Goal: Check status: Check status

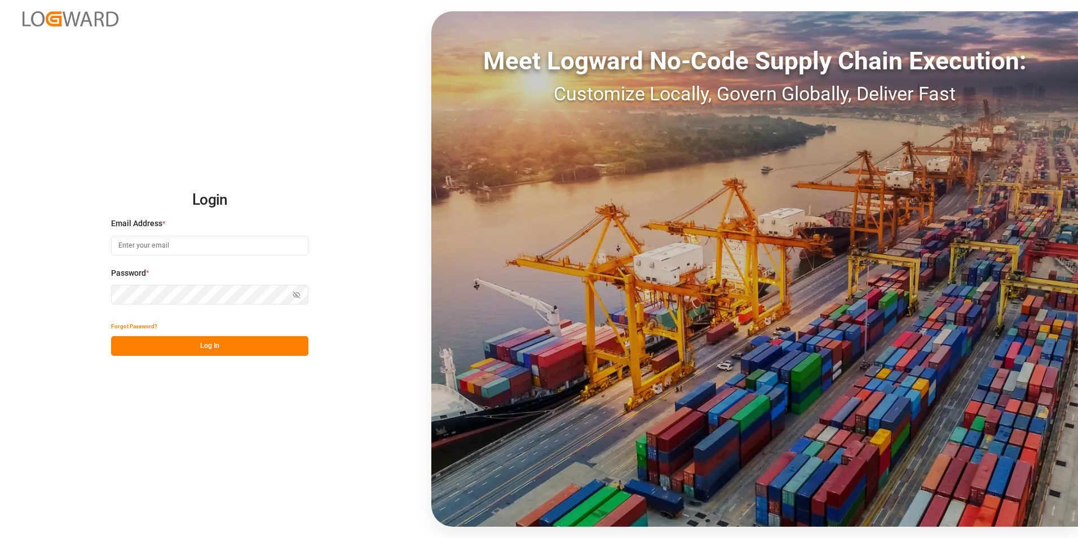
type input "[PERSON_NAME][EMAIL_ADDRESS][DOMAIN_NAME]"
click at [261, 347] on button "Log In" at bounding box center [209, 346] width 197 height 20
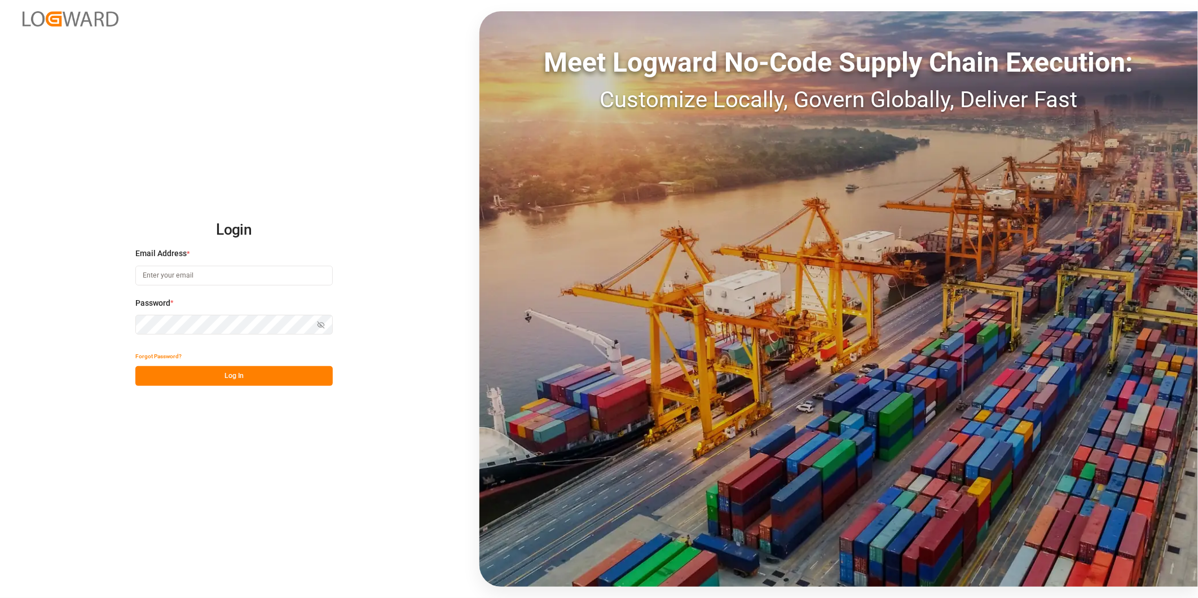
type input "[PERSON_NAME][EMAIL_ADDRESS][DOMAIN_NAME]"
click at [291, 385] on button "Log In" at bounding box center [233, 376] width 197 height 20
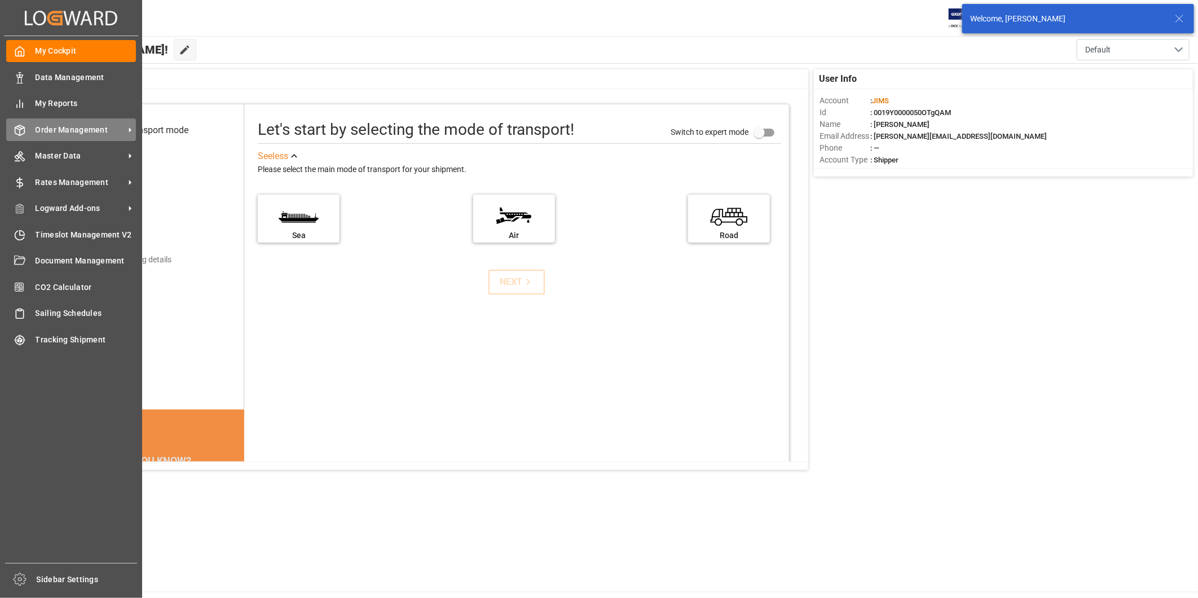
click at [57, 127] on span "Order Management" at bounding box center [80, 130] width 89 height 12
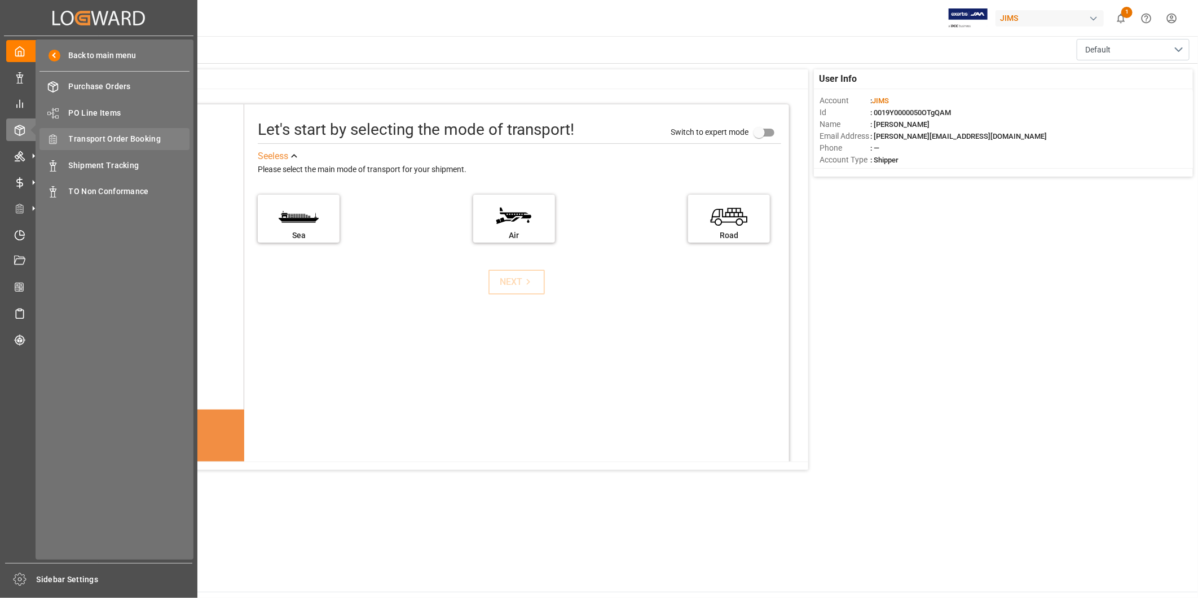
click at [153, 133] on span "Transport Order Booking" at bounding box center [129, 139] width 121 height 12
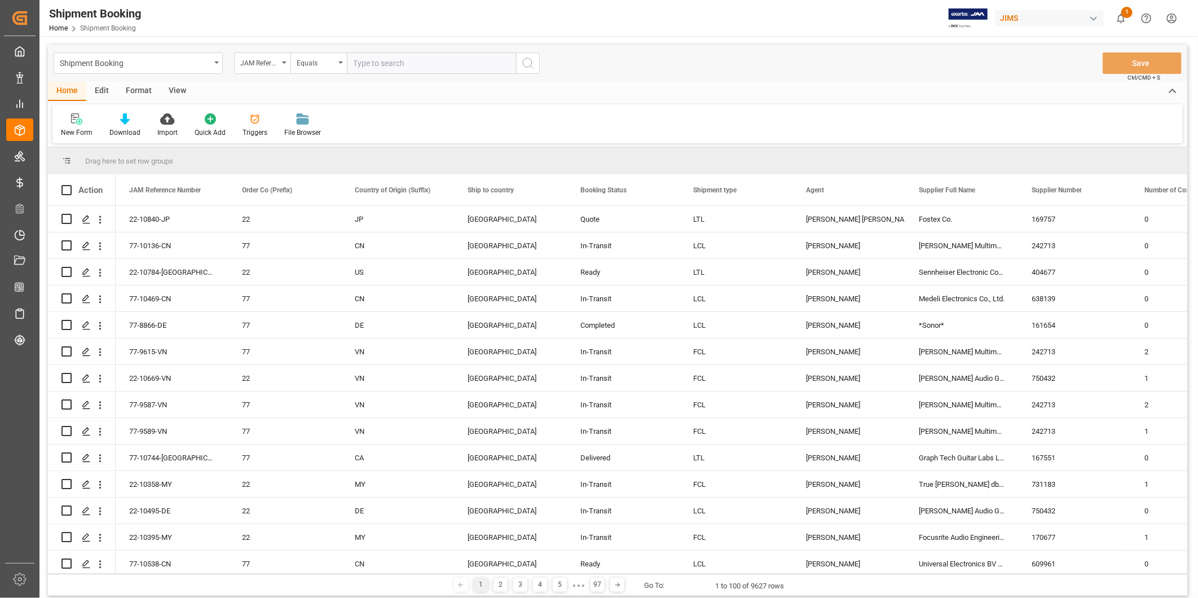
click at [370, 60] on input "text" at bounding box center [431, 62] width 169 height 21
paste input "22-10706-TW"
type input "22-10706-TW"
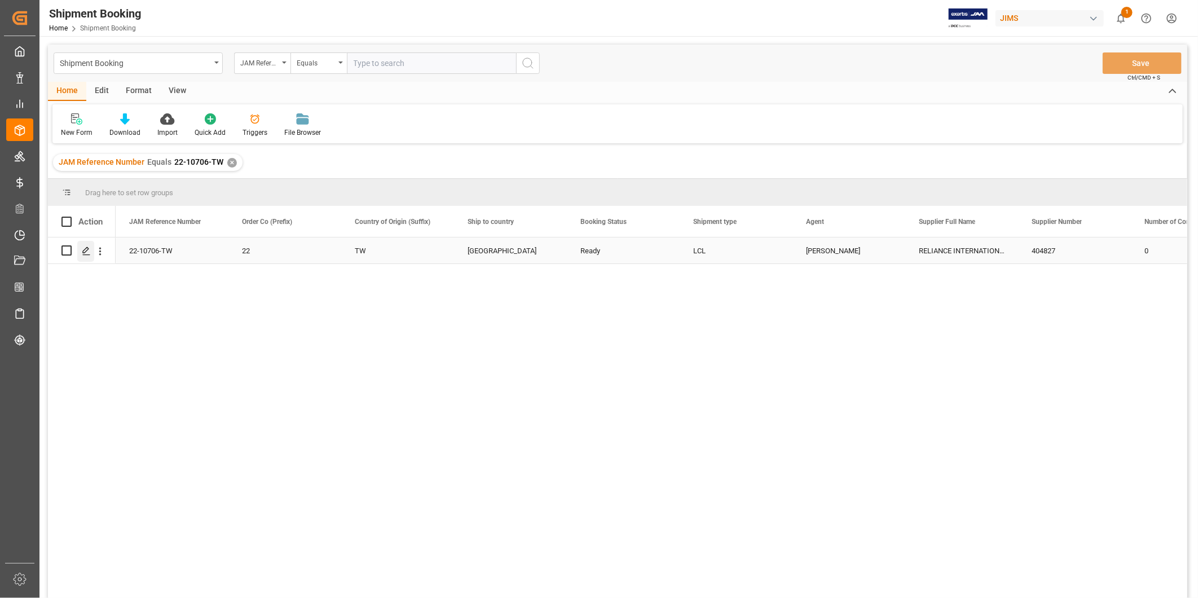
click at [87, 255] on icon "Press SPACE to select this row." at bounding box center [86, 250] width 9 height 9
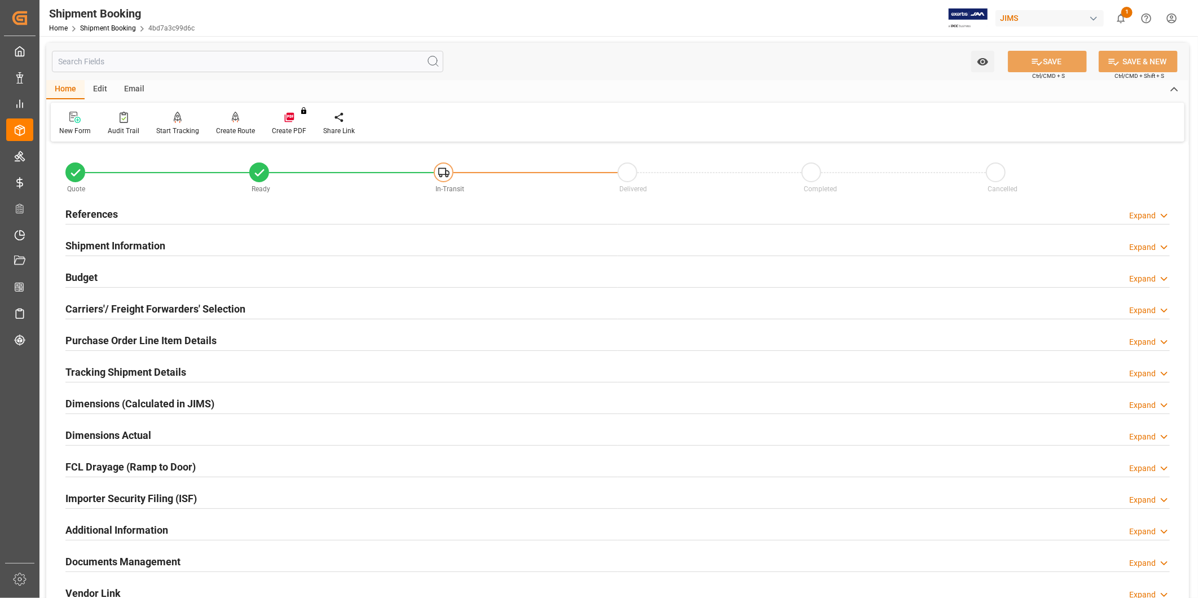
scroll to position [250, 0]
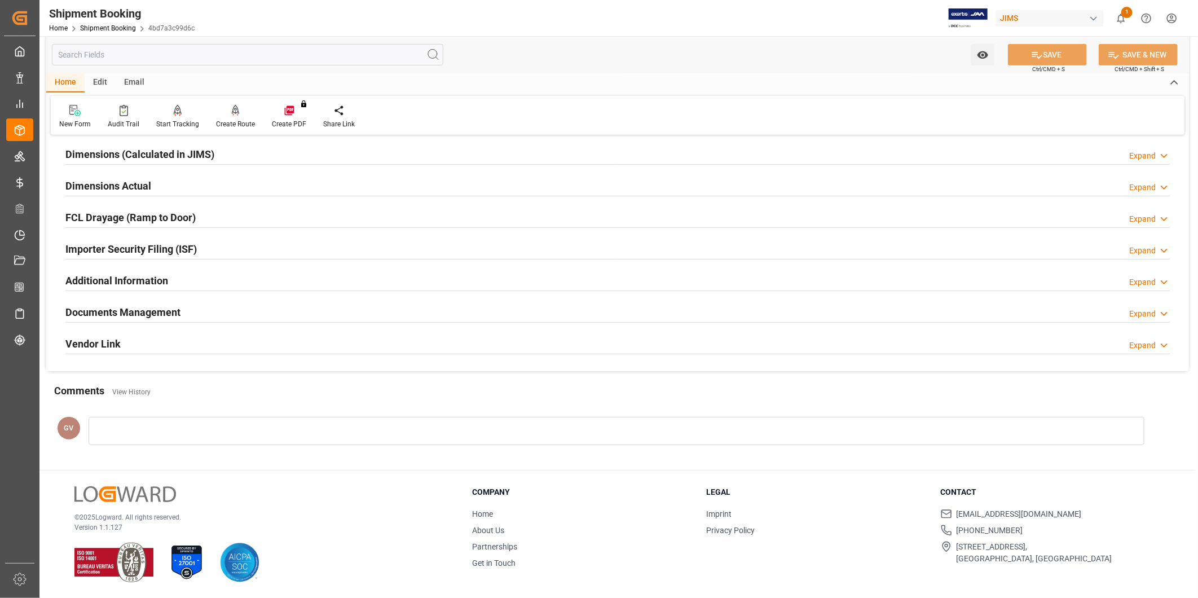
click at [233, 316] on div "Documents Management Expand" at bounding box center [617, 311] width 1104 height 21
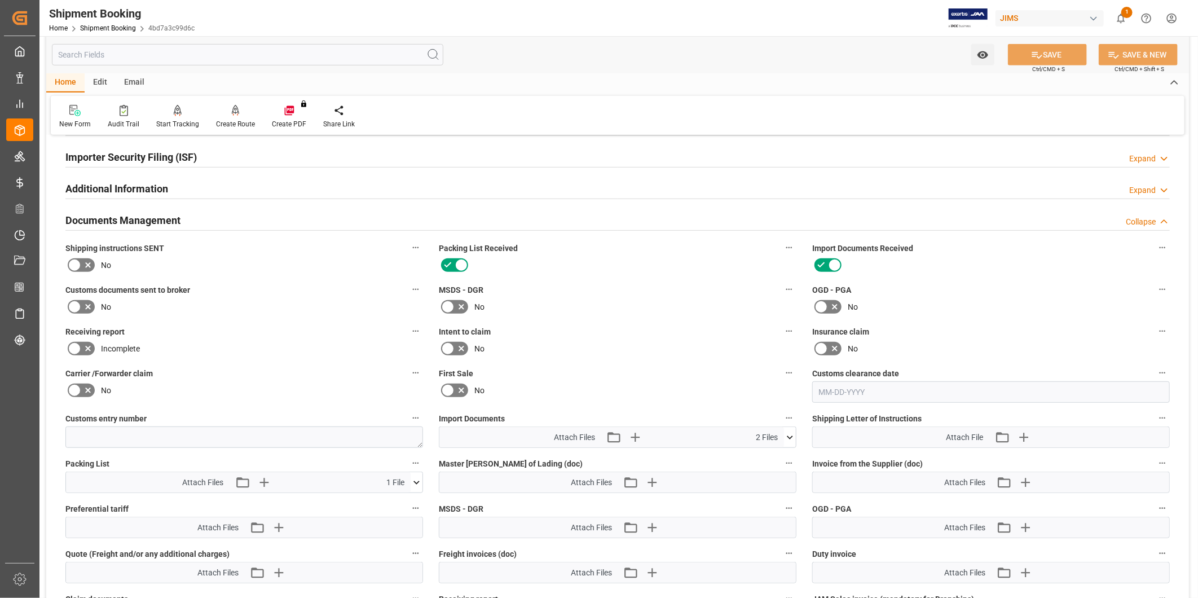
scroll to position [459, 0]
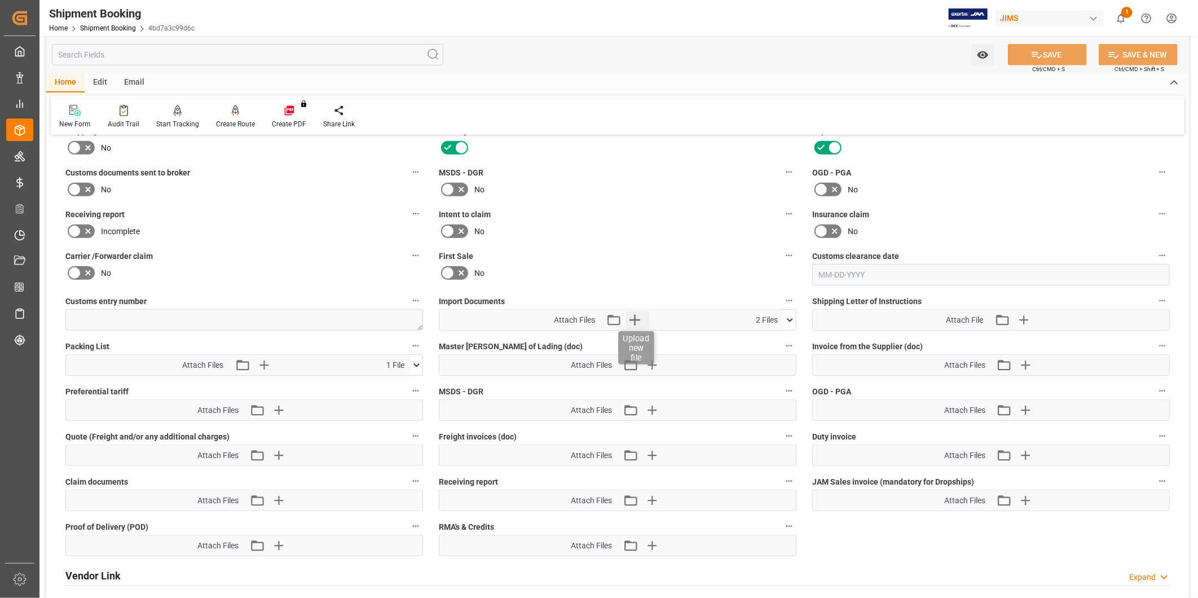
click at [636, 318] on icon "button" at bounding box center [634, 320] width 11 height 11
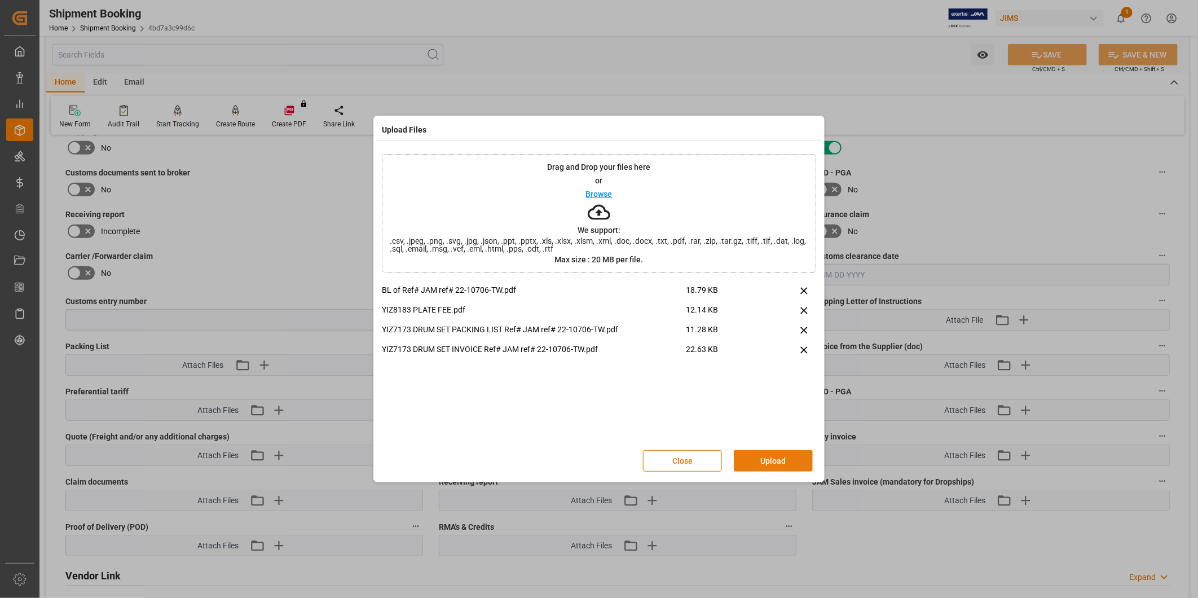
click at [782, 465] on button "Upload" at bounding box center [773, 460] width 79 height 21
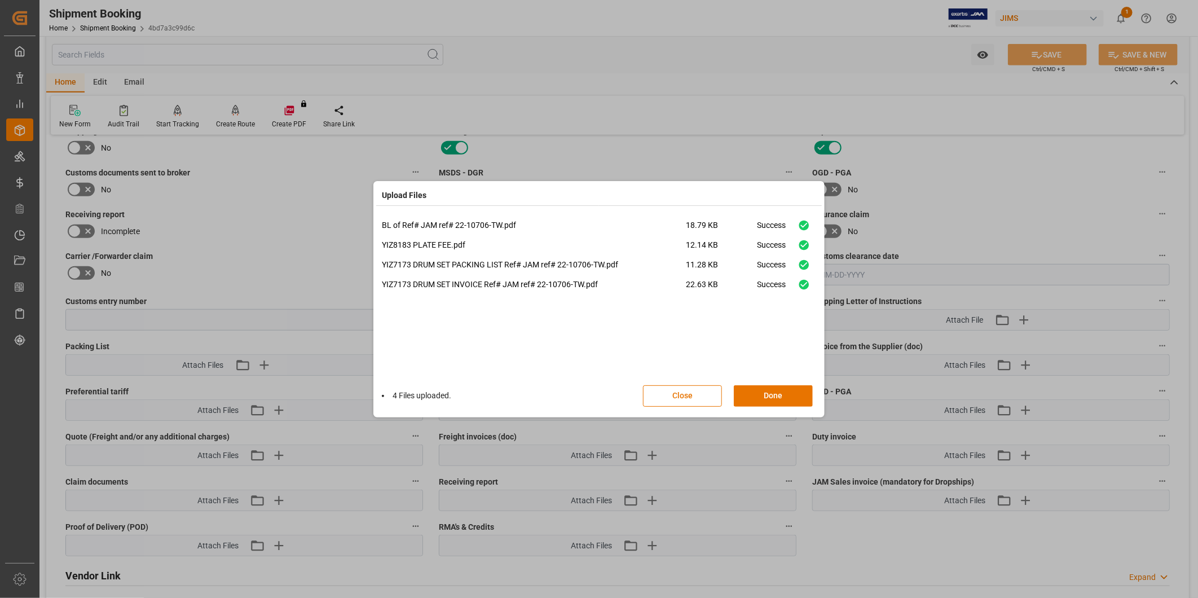
click at [773, 378] on div "4 Files uploaded. Close Done" at bounding box center [599, 395] width 434 height 37
click at [774, 398] on button "Done" at bounding box center [773, 395] width 79 height 21
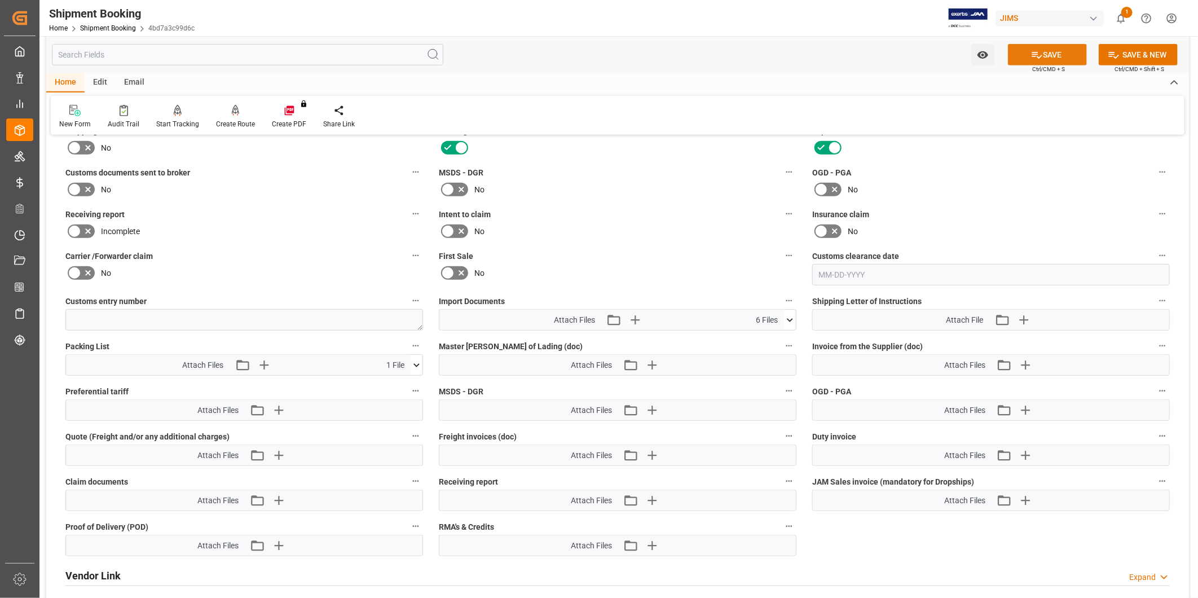
click at [1045, 52] on button "SAVE" at bounding box center [1047, 54] width 79 height 21
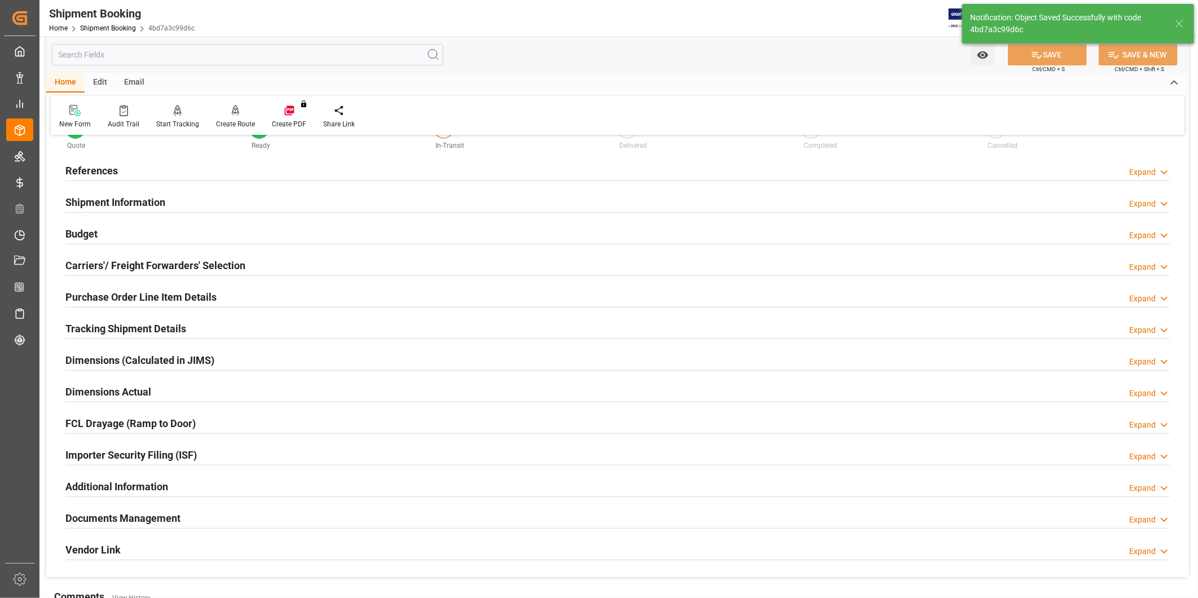
scroll to position [41, 0]
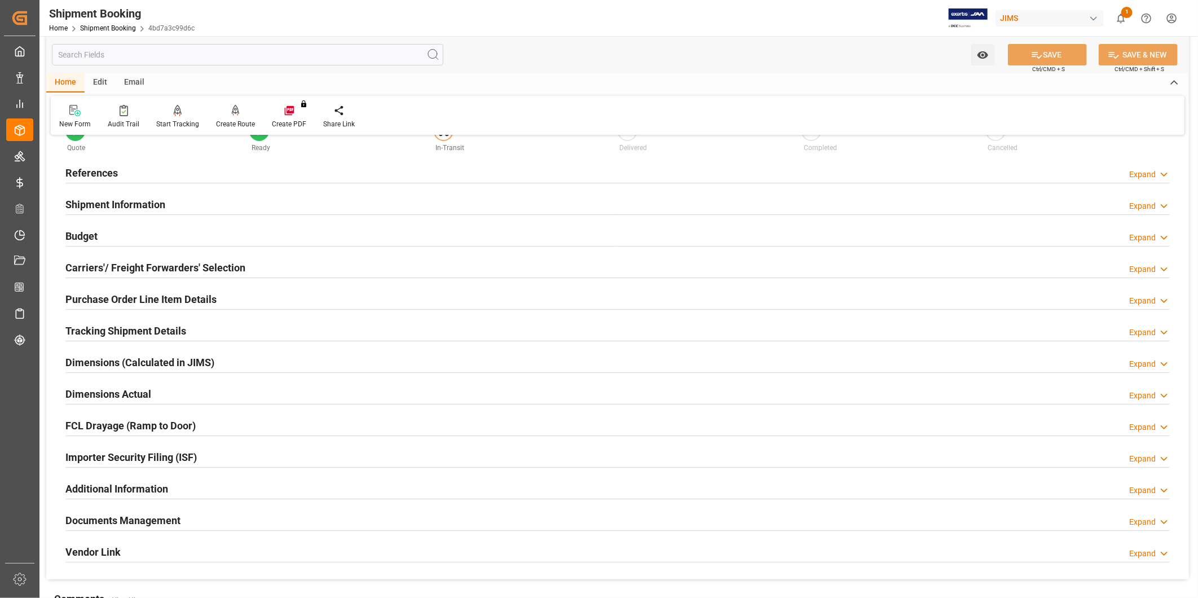
click at [121, 236] on div "Budget Expand" at bounding box center [617, 234] width 1104 height 21
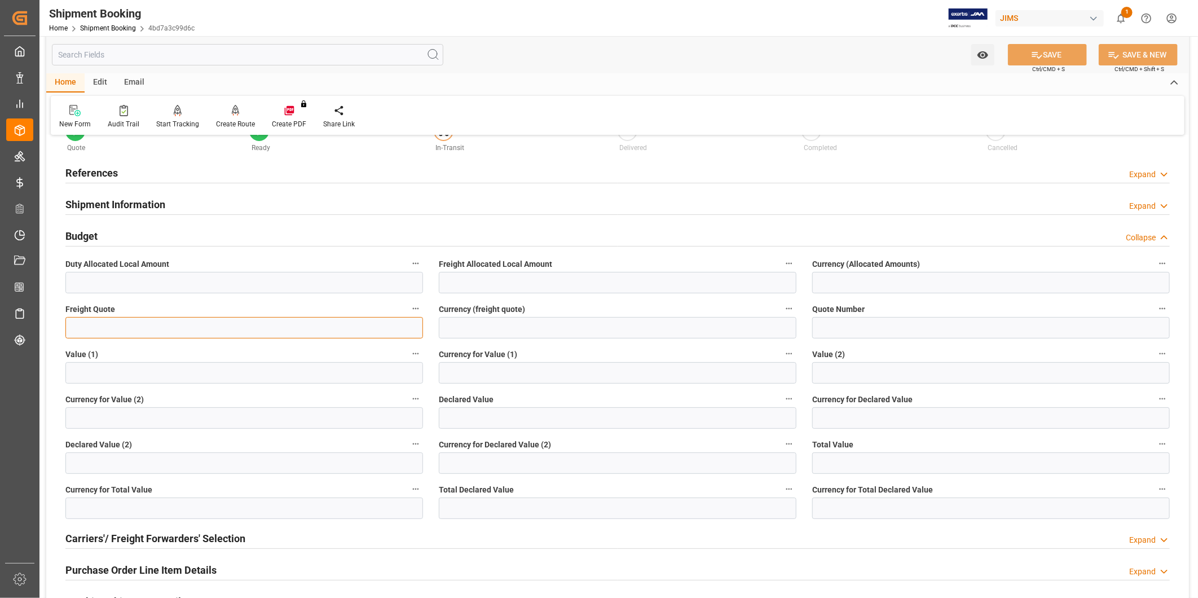
click at [191, 328] on input "text" at bounding box center [244, 327] width 358 height 21
type input "700"
click at [453, 326] on input at bounding box center [618, 327] width 358 height 21
type input "USD"
click at [1048, 52] on button "SAVE" at bounding box center [1047, 54] width 79 height 21
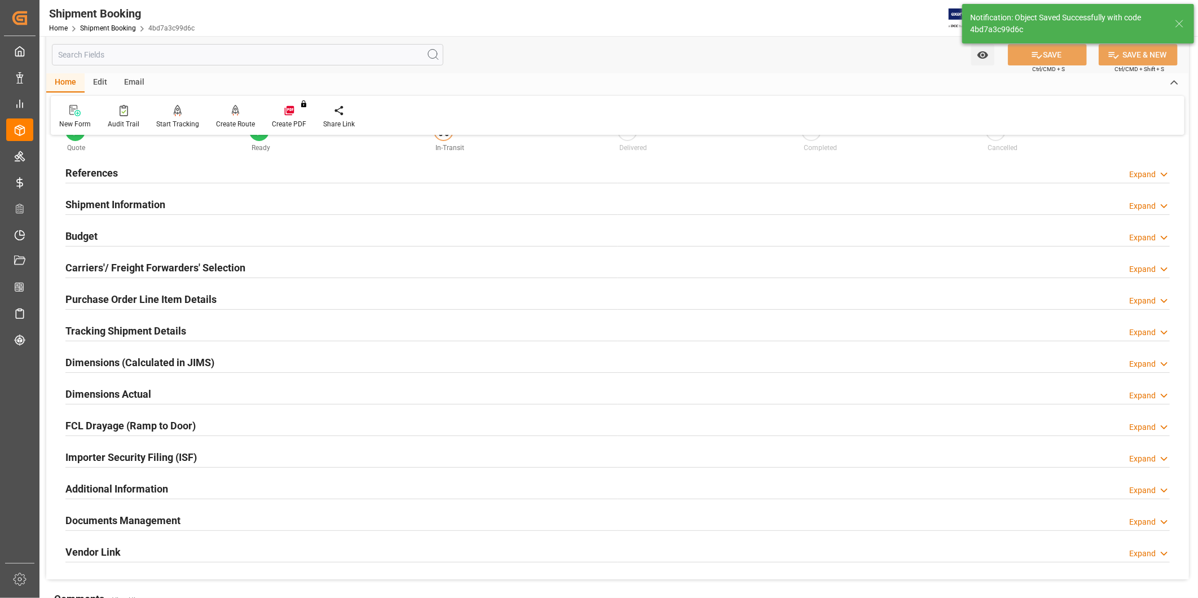
click at [150, 267] on h2 "Carriers'/ Freight Forwarders' Selection" at bounding box center [155, 267] width 180 height 15
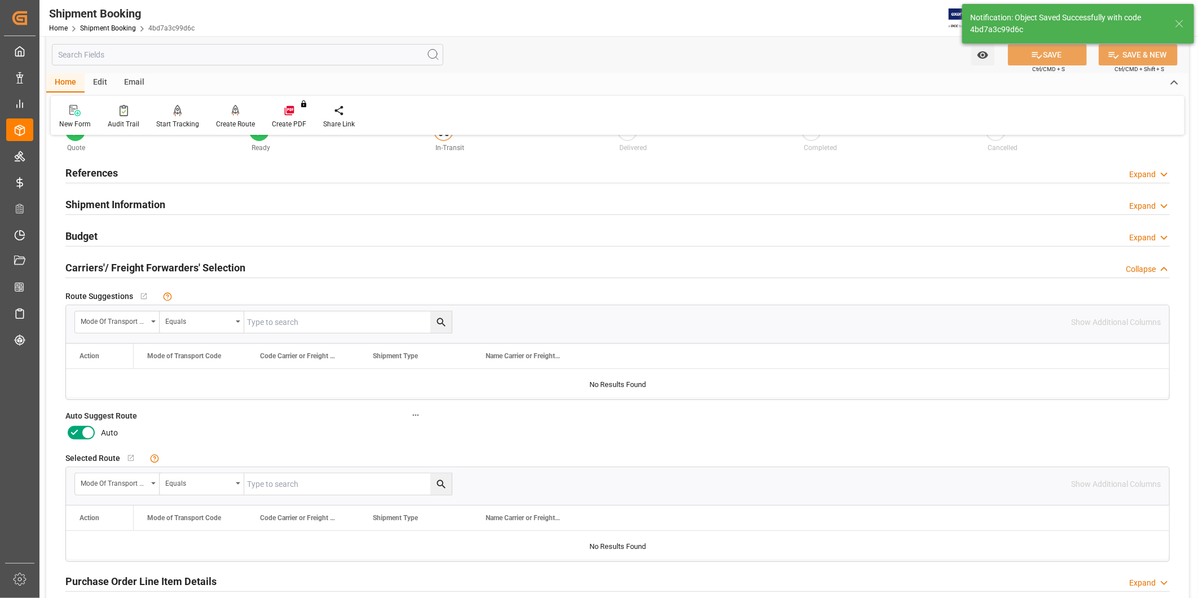
click at [83, 436] on icon at bounding box center [88, 433] width 14 height 14
click at [0, 0] on input "checkbox" at bounding box center [0, 0] width 0 height 0
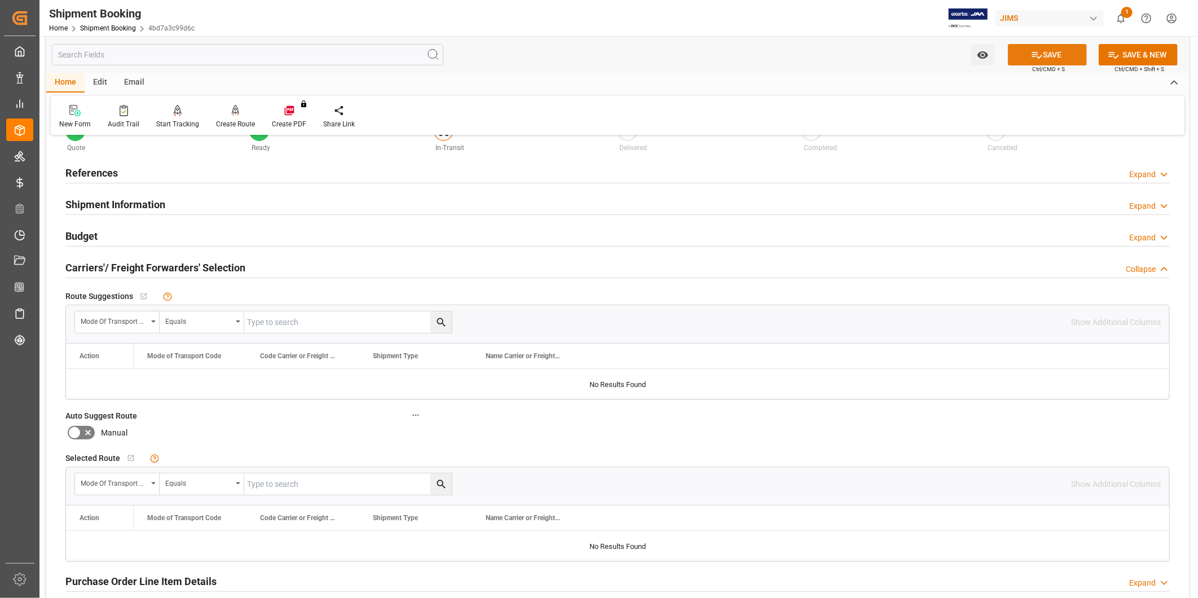
click at [1047, 60] on button "SAVE" at bounding box center [1047, 54] width 79 height 21
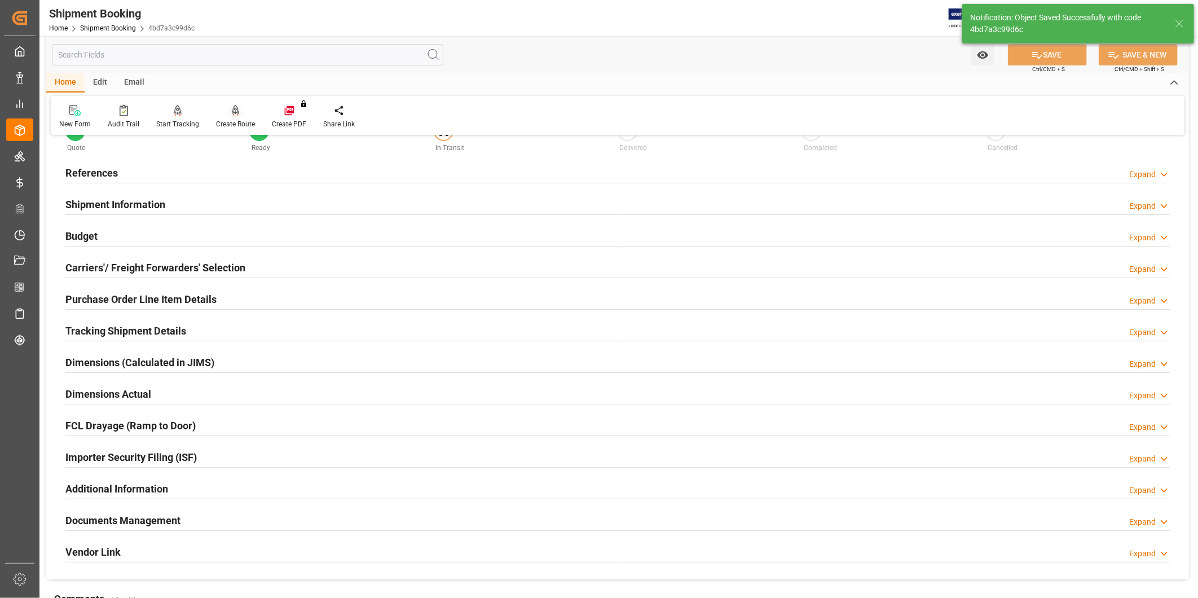
click at [233, 121] on div "Create Route" at bounding box center [235, 124] width 39 height 10
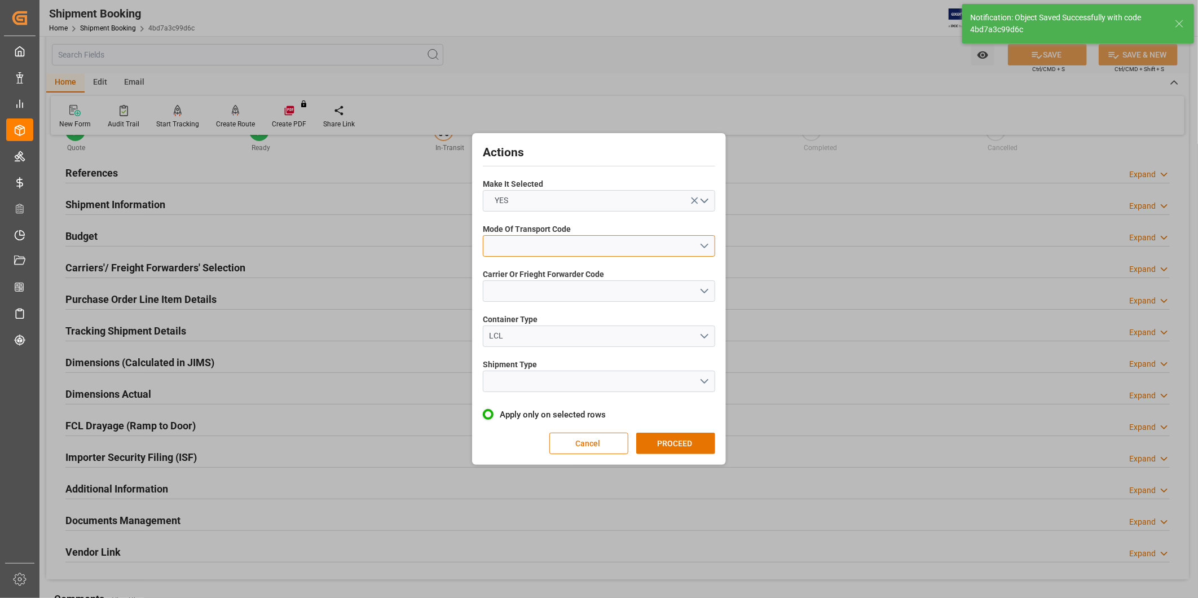
click at [593, 245] on button "open menu" at bounding box center [599, 245] width 232 height 21
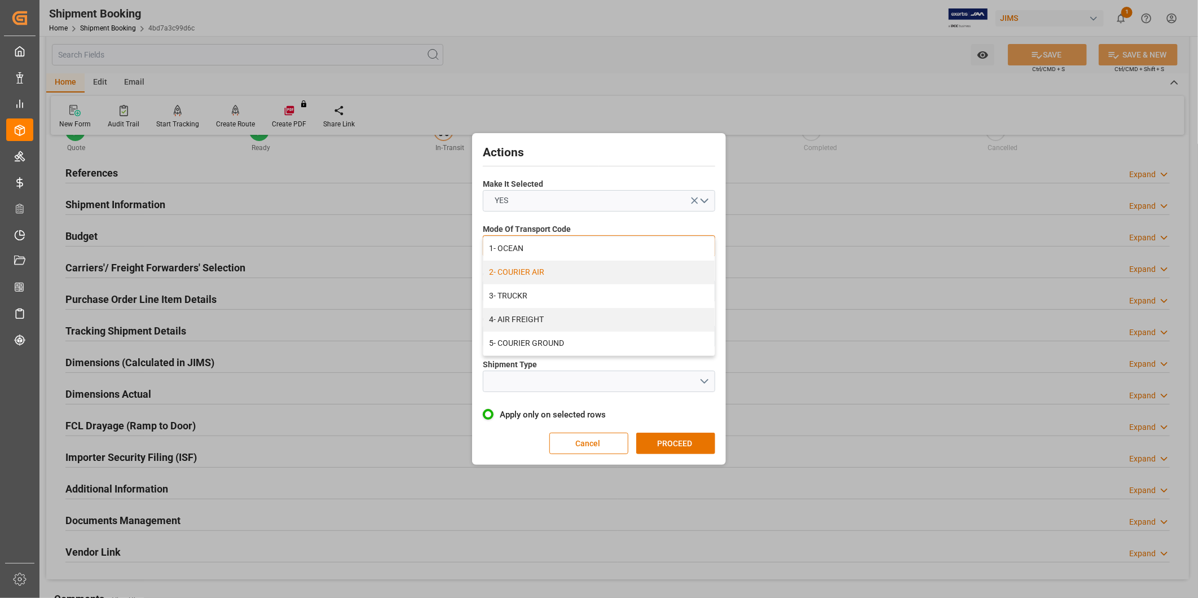
click at [576, 269] on div "2- COURIER AIR" at bounding box center [598, 273] width 231 height 24
click at [566, 291] on button "open menu" at bounding box center [599, 290] width 232 height 21
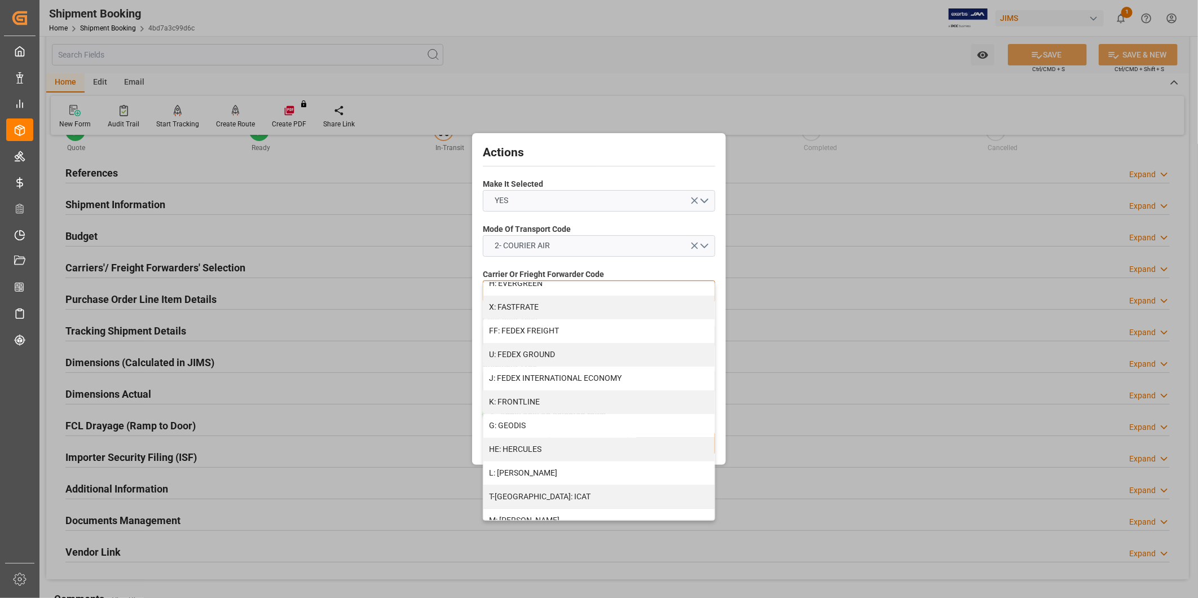
scroll to position [266, 0]
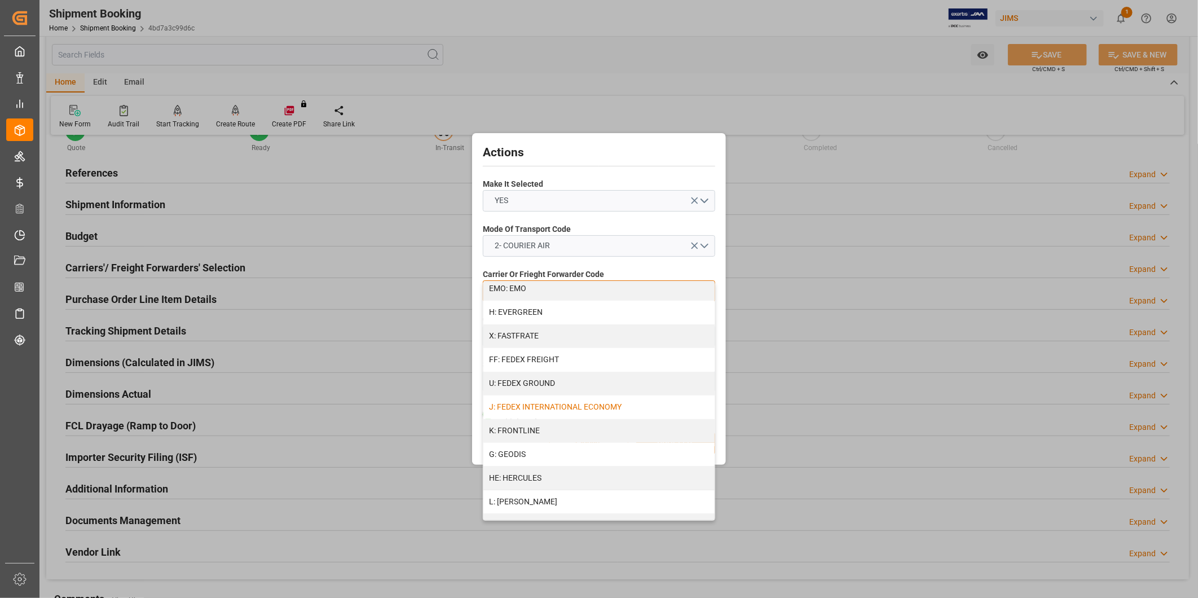
click at [596, 405] on div "J: FEDEX INTERNATIONAL ECONOMY" at bounding box center [598, 407] width 231 height 24
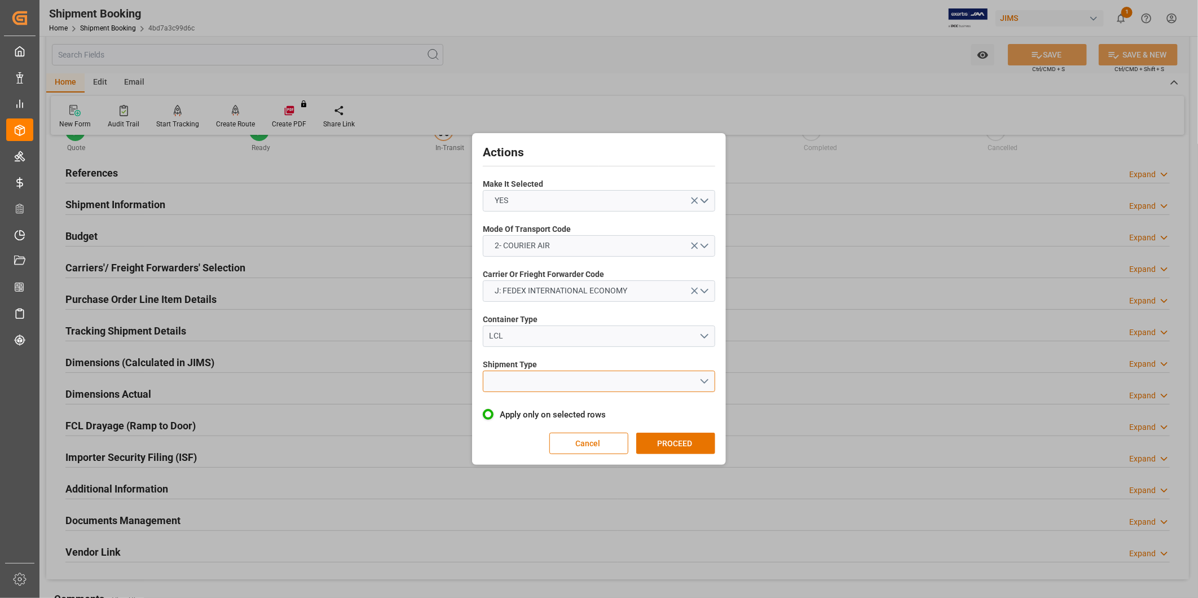
click at [578, 384] on button "open menu" at bounding box center [599, 381] width 232 height 21
click at [572, 407] on div "LCL" at bounding box center [598, 408] width 231 height 24
click at [667, 438] on button "PROCEED" at bounding box center [675, 443] width 79 height 21
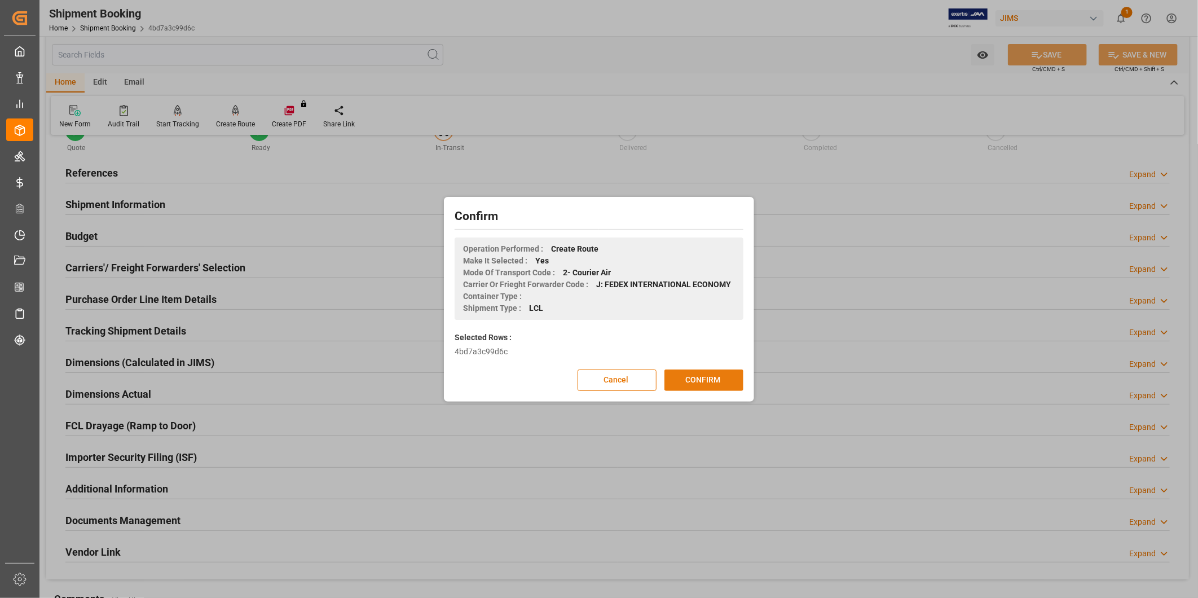
click at [698, 377] on button "CONFIRM" at bounding box center [703, 379] width 79 height 21
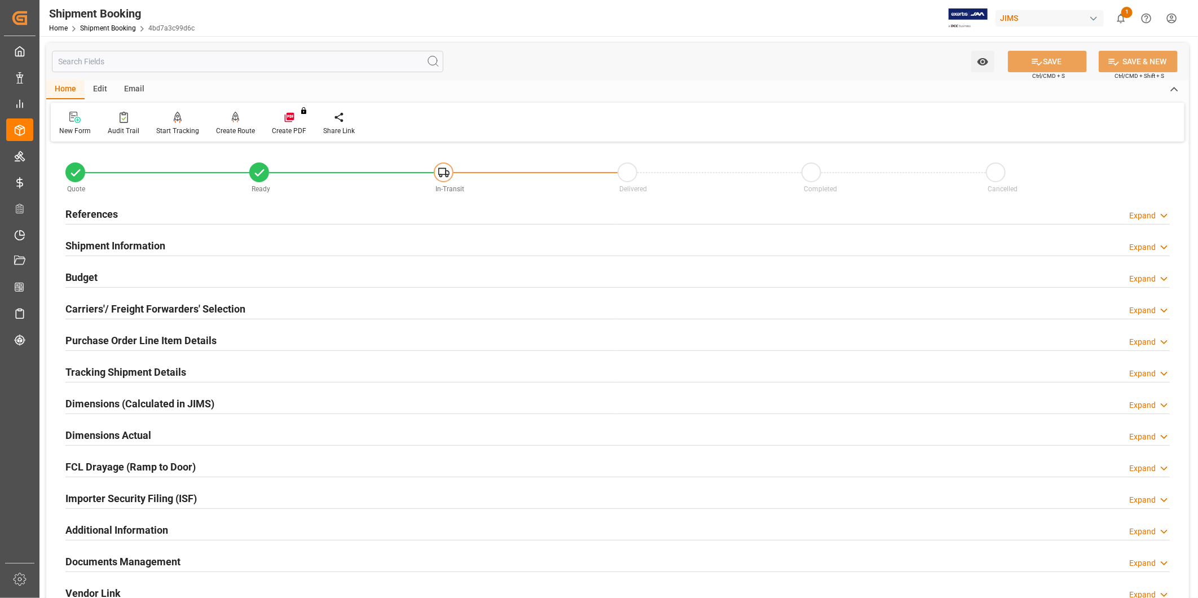
click at [138, 369] on h2 "Tracking Shipment Details" at bounding box center [125, 371] width 121 height 15
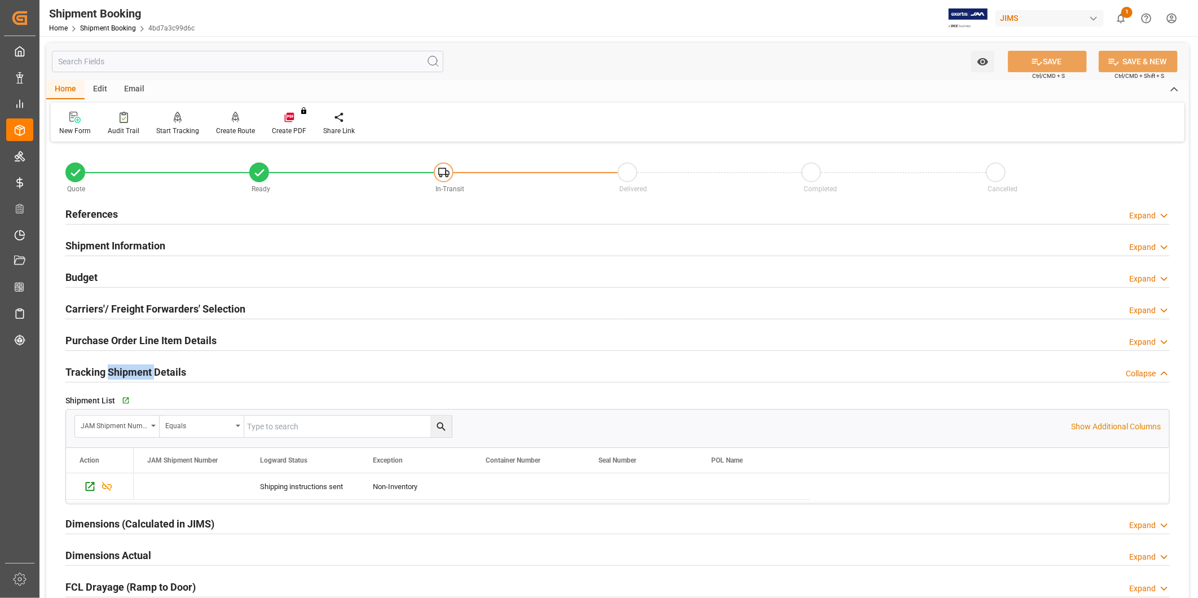
click at [138, 369] on h2 "Tracking Shipment Details" at bounding box center [125, 371] width 121 height 15
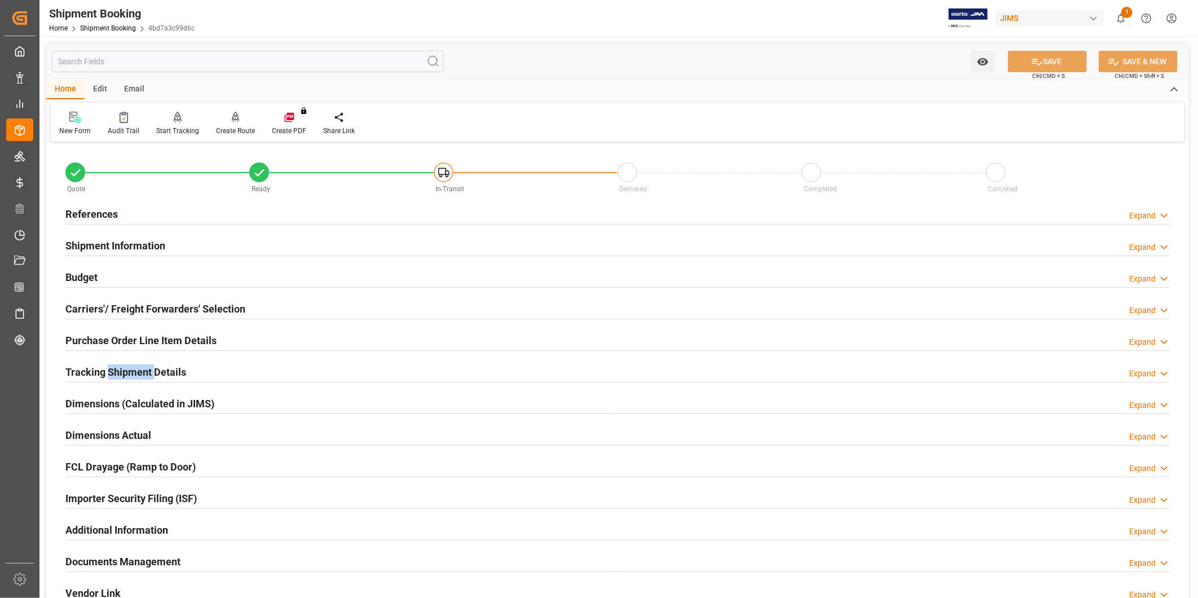
click at [138, 369] on h2 "Tracking Shipment Details" at bounding box center [125, 371] width 121 height 15
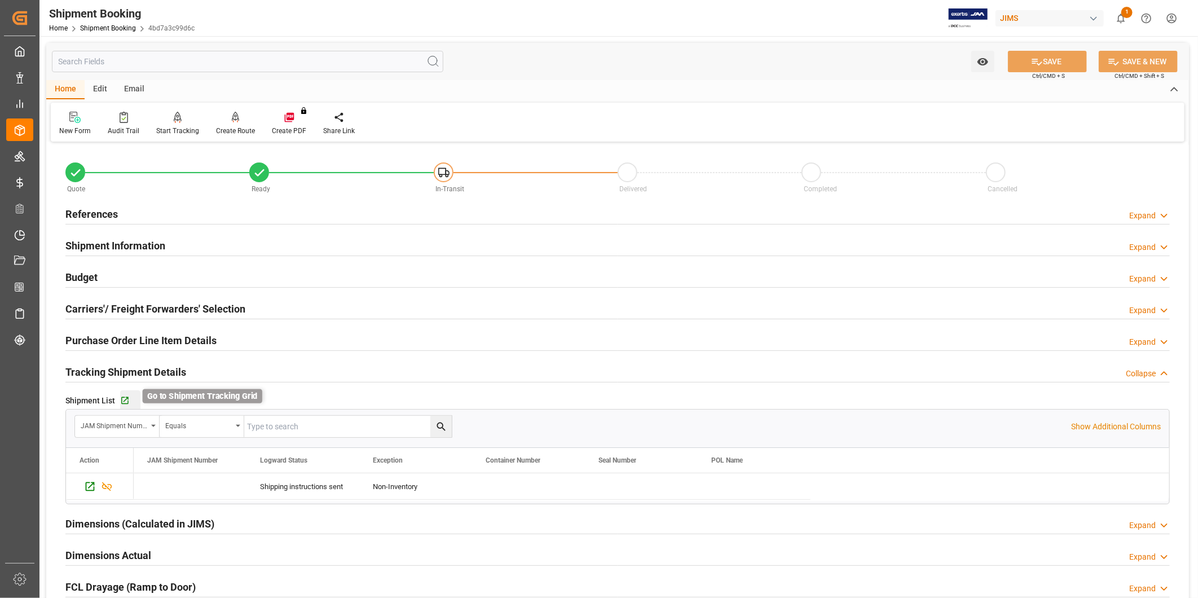
click at [121, 396] on icon "button" at bounding box center [125, 401] width 10 height 10
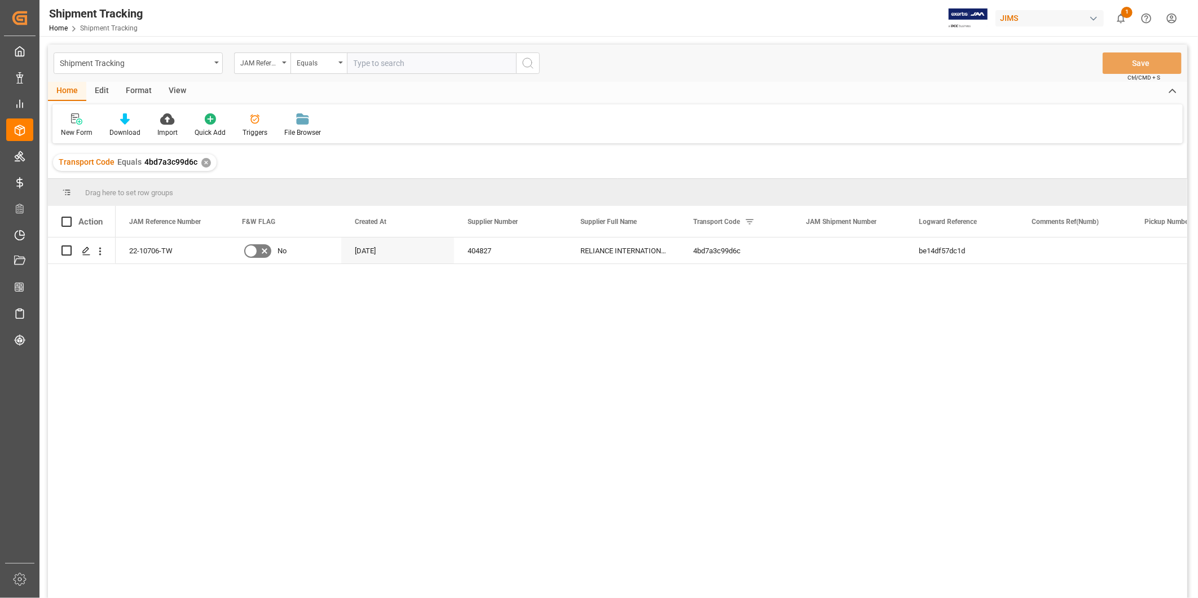
click at [186, 91] on div "View" at bounding box center [177, 91] width 34 height 19
click at [179, 92] on div "View" at bounding box center [177, 91] width 34 height 19
click at [72, 128] on div "Default" at bounding box center [72, 132] width 22 height 10
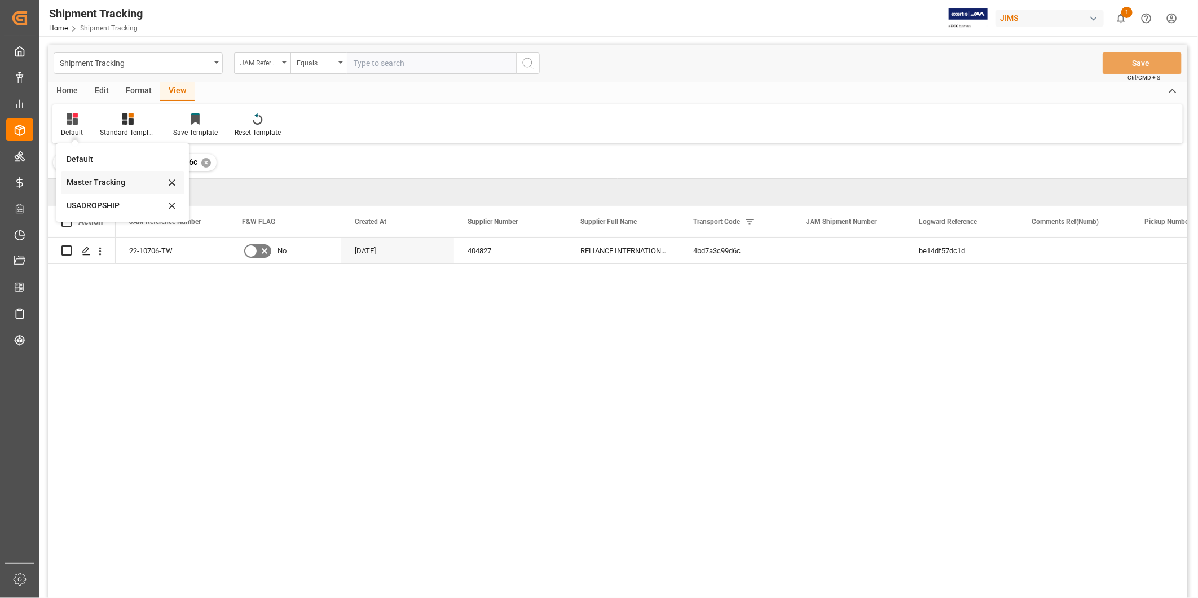
click at [86, 184] on div "Master Tracking" at bounding box center [116, 183] width 99 height 12
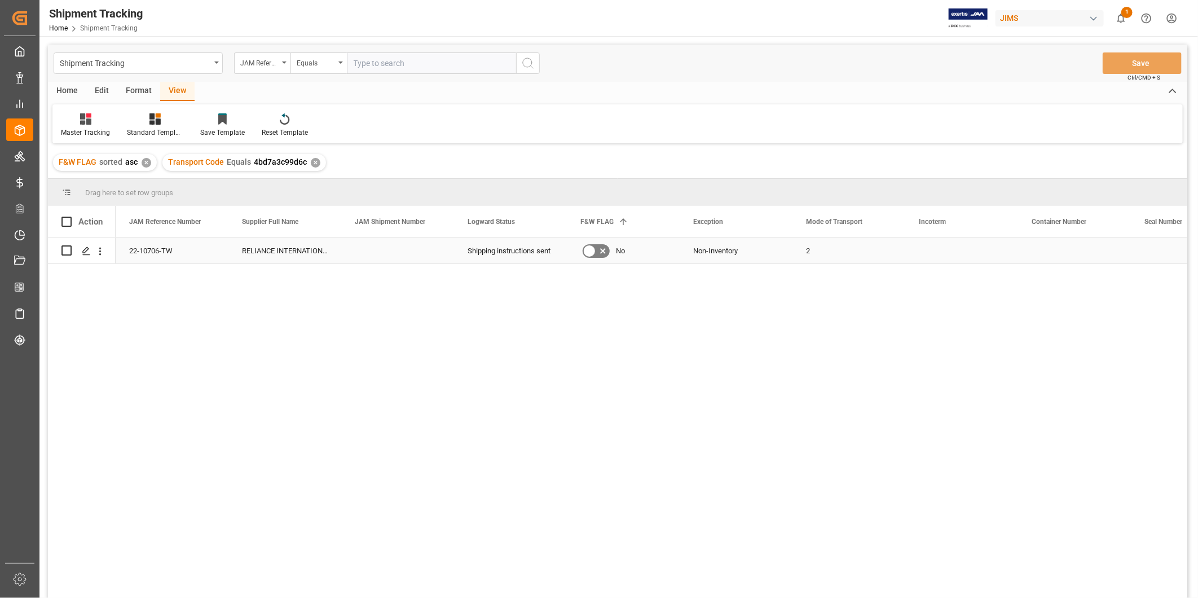
click at [856, 254] on div "2" at bounding box center [848, 250] width 113 height 26
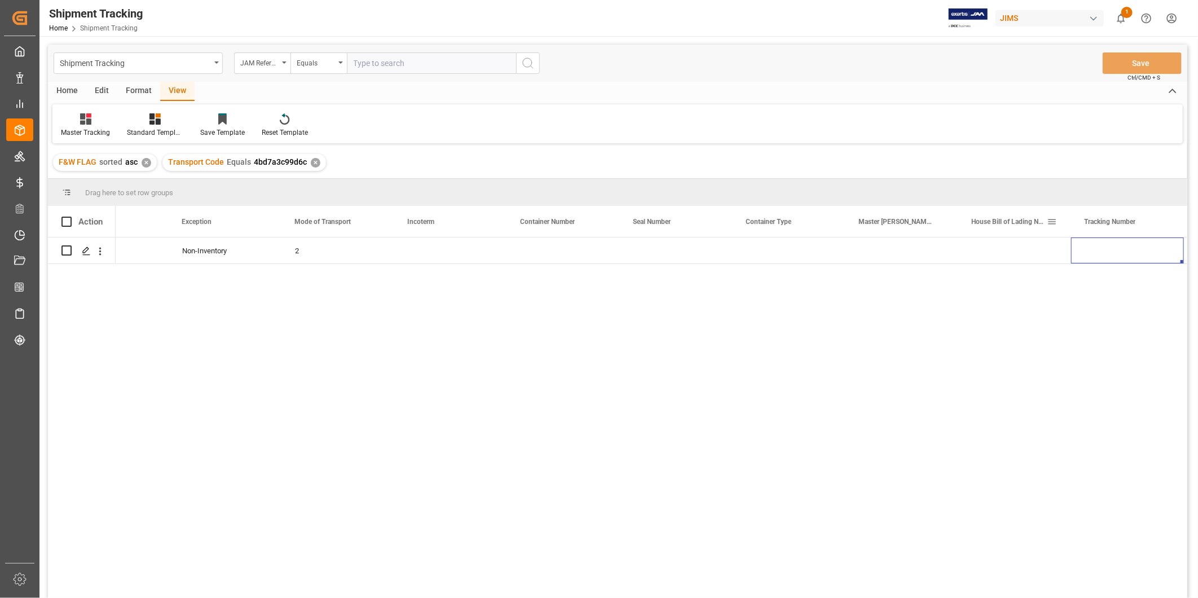
scroll to position [0, 624]
click at [987, 245] on div "Press SPACE to select this row." at bounding box center [1014, 250] width 113 height 26
click at [984, 257] on input "Press SPACE to select this row." at bounding box center [1014, 256] width 95 height 21
click at [818, 299] on div "No Non-Inventory 2 08-26-2025 00:00:00 08-26-2025 00:00:00" at bounding box center [652, 421] width 1072 height 368
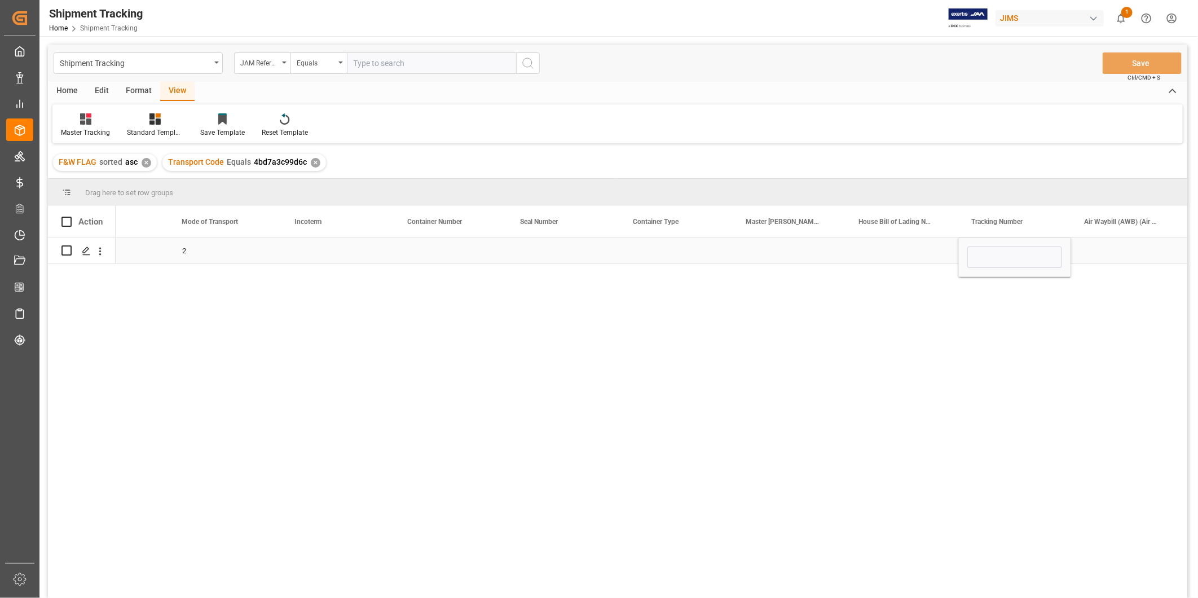
click at [1100, 241] on div "Press SPACE to select this row." at bounding box center [1127, 250] width 113 height 26
click at [1028, 259] on div "Press SPACE to select this row." at bounding box center [1014, 250] width 113 height 26
click at [1140, 58] on button "Save" at bounding box center [1142, 62] width 79 height 21
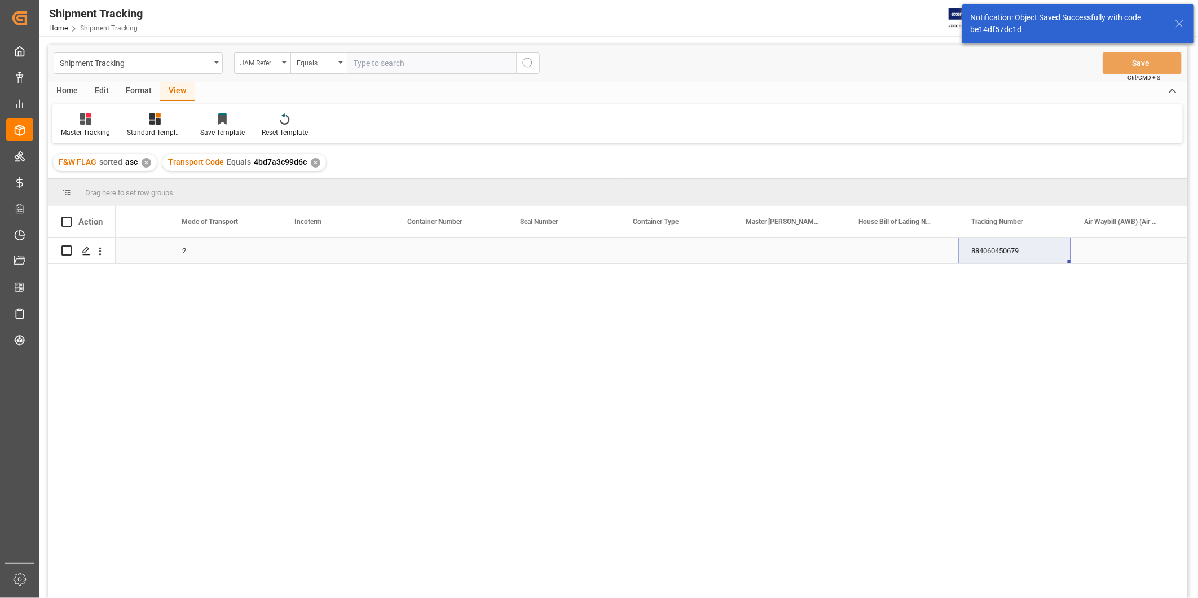
click at [1099, 244] on div "Press SPACE to select this row." at bounding box center [1127, 250] width 113 height 26
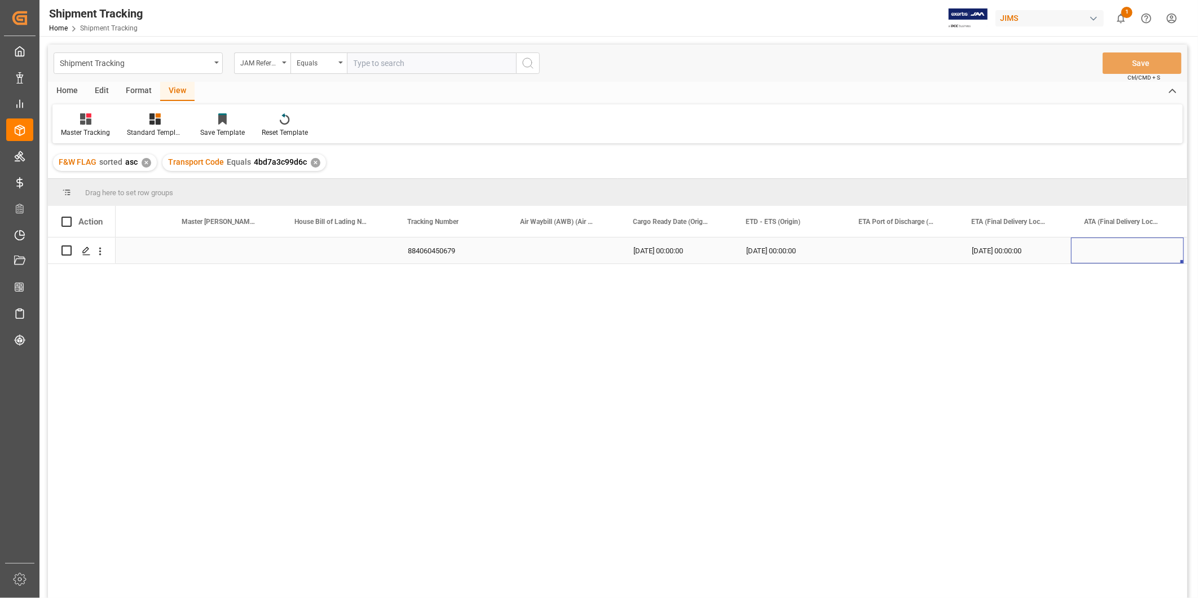
scroll to position [0, 1301]
click at [82, 132] on div "Master Tracking" at bounding box center [85, 132] width 49 height 10
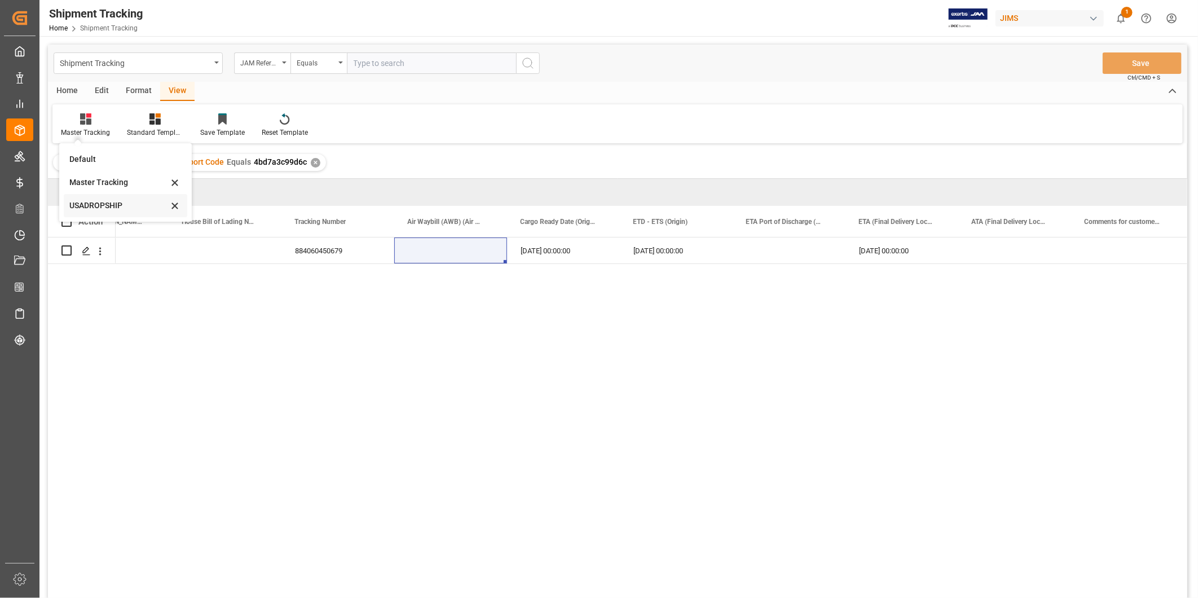
click at [86, 210] on div "USADROPSHIP" at bounding box center [118, 206] width 99 height 12
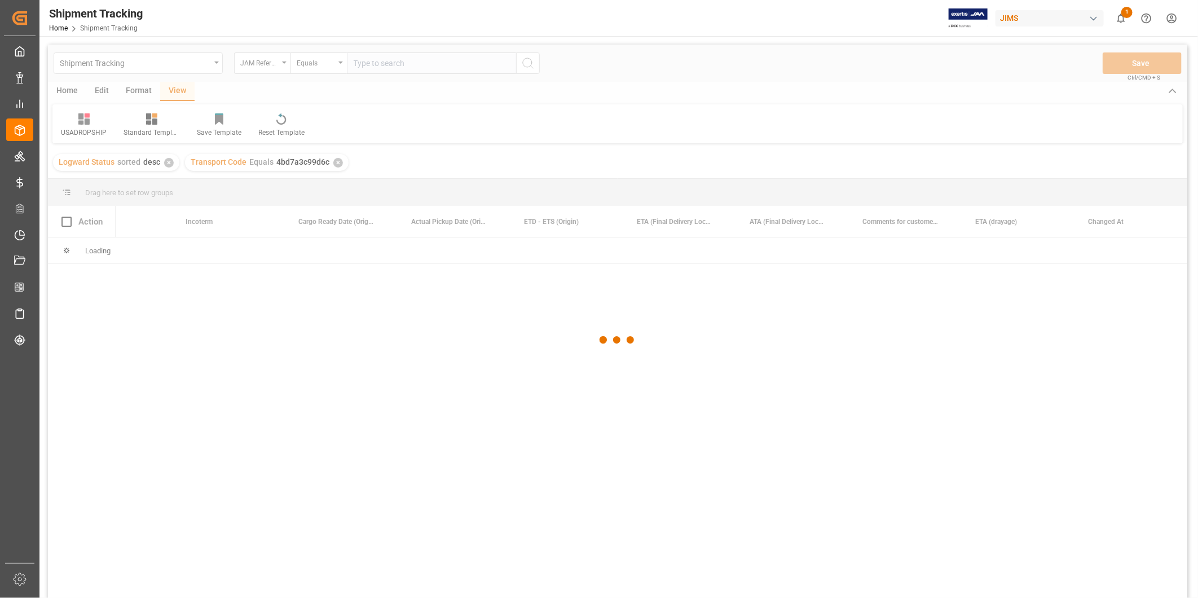
scroll to position [0, 508]
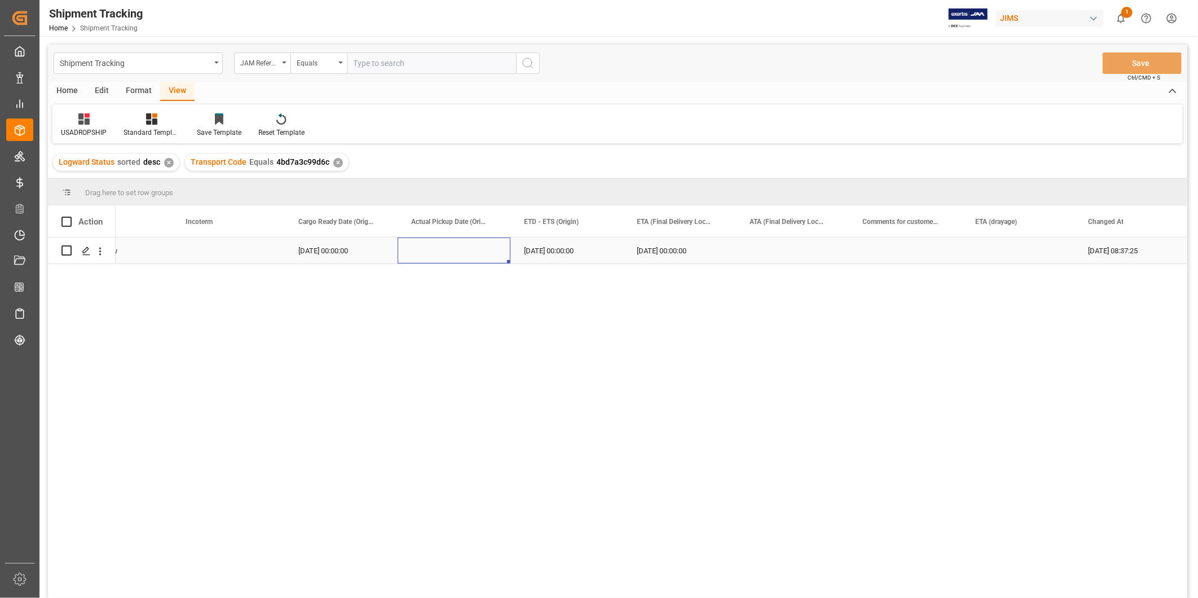
click at [447, 249] on div "Press SPACE to select this row." at bounding box center [454, 250] width 113 height 26
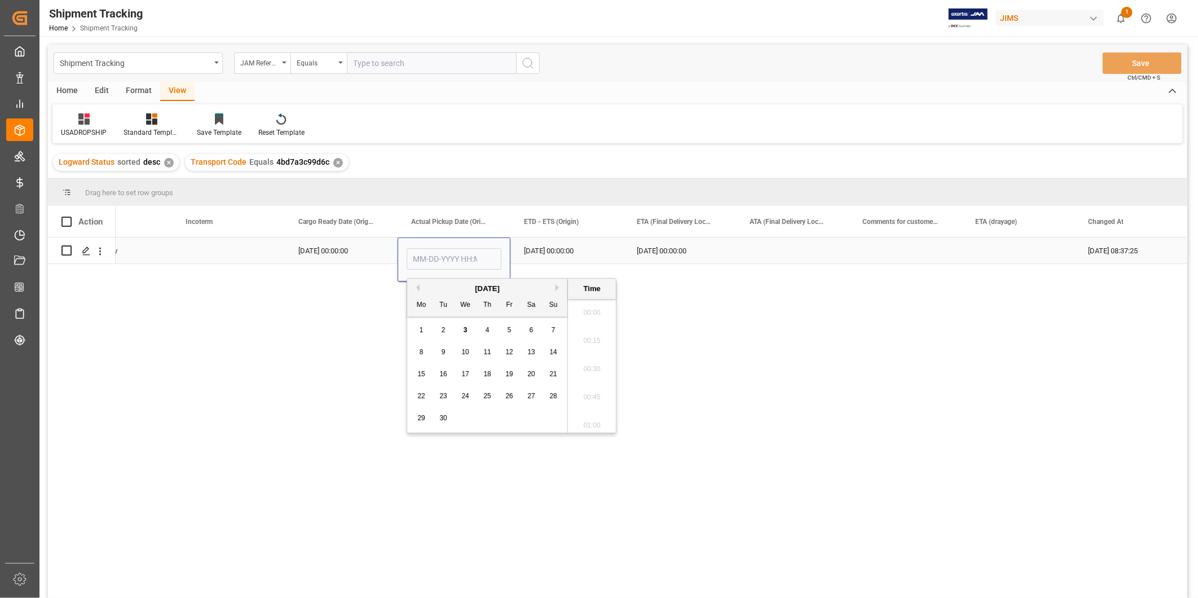
scroll to position [906, 0]
click at [448, 330] on div "2" at bounding box center [444, 331] width 14 height 14
type input "09-02-2025 00:00"
click at [563, 255] on div "08-26-2025 00:00:00" at bounding box center [566, 250] width 113 height 26
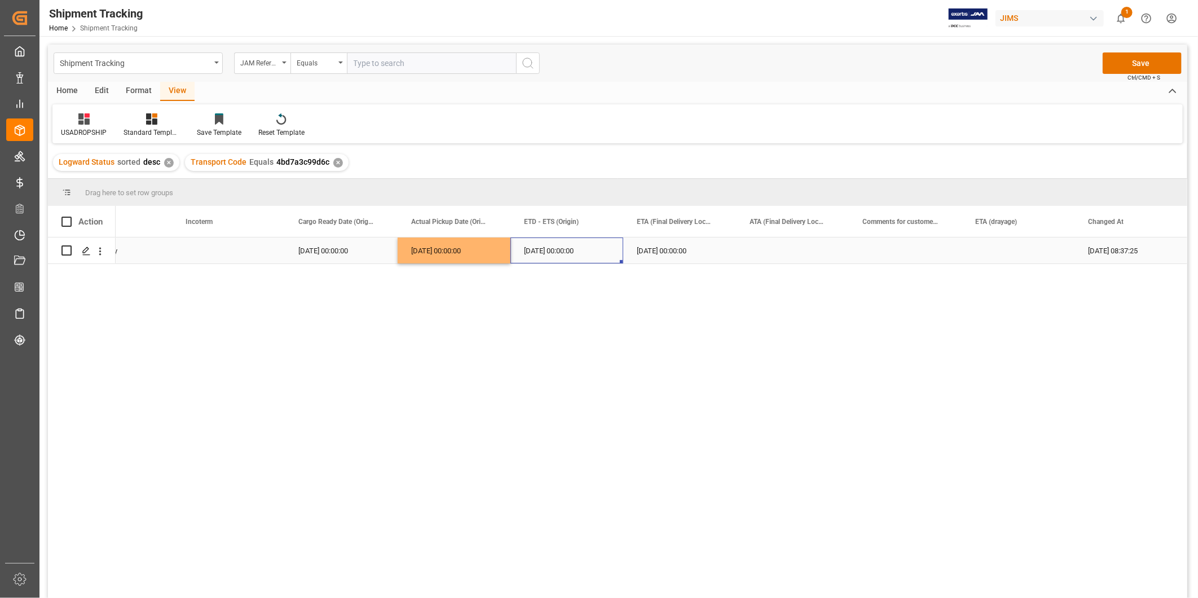
click at [492, 255] on div "09-02-2025 00:00:00" at bounding box center [454, 250] width 113 height 26
click at [570, 256] on div "08-26-2025 00:00:00" at bounding box center [566, 250] width 113 height 26
click at [1164, 63] on button "Save" at bounding box center [1142, 62] width 79 height 21
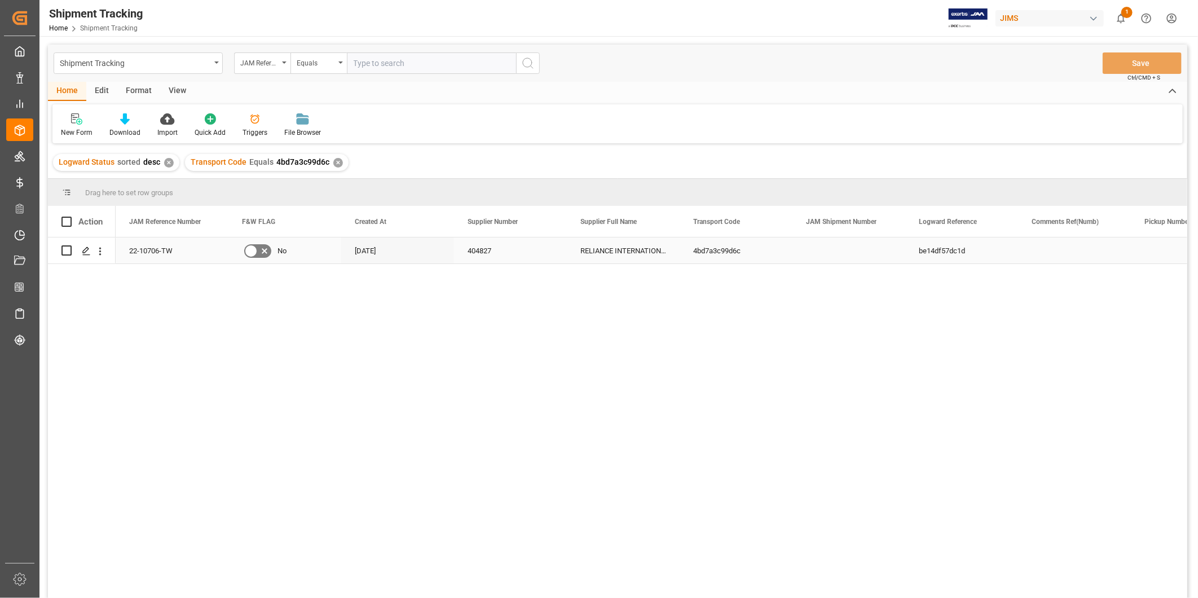
click at [827, 257] on div "Press SPACE to select this row." at bounding box center [848, 250] width 113 height 26
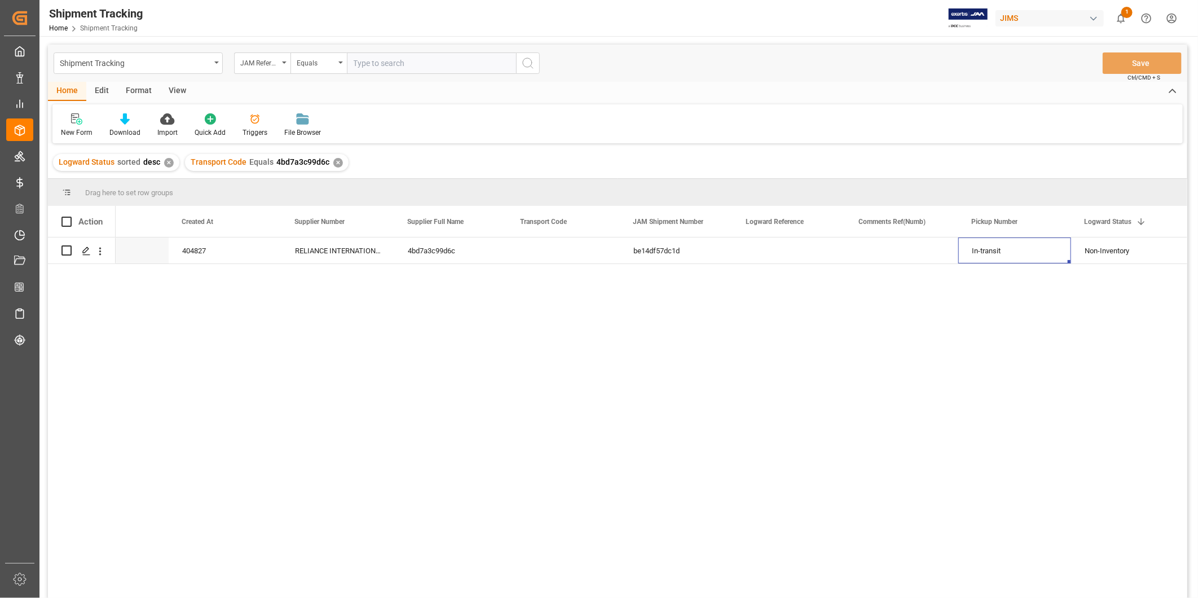
scroll to position [0, 285]
click at [865, 258] on div "Press SPACE to select this row." at bounding box center [901, 250] width 113 height 26
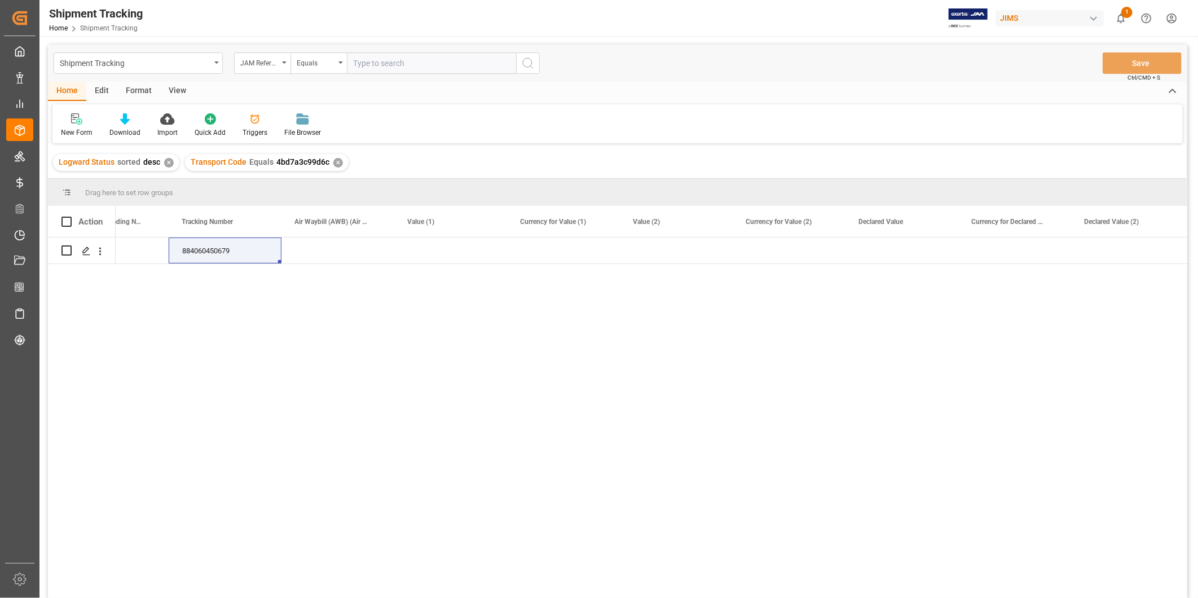
click at [385, 63] on input "text" at bounding box center [431, 62] width 169 height 21
paste input "22-10812-CN"
type input "22-10812-CN"
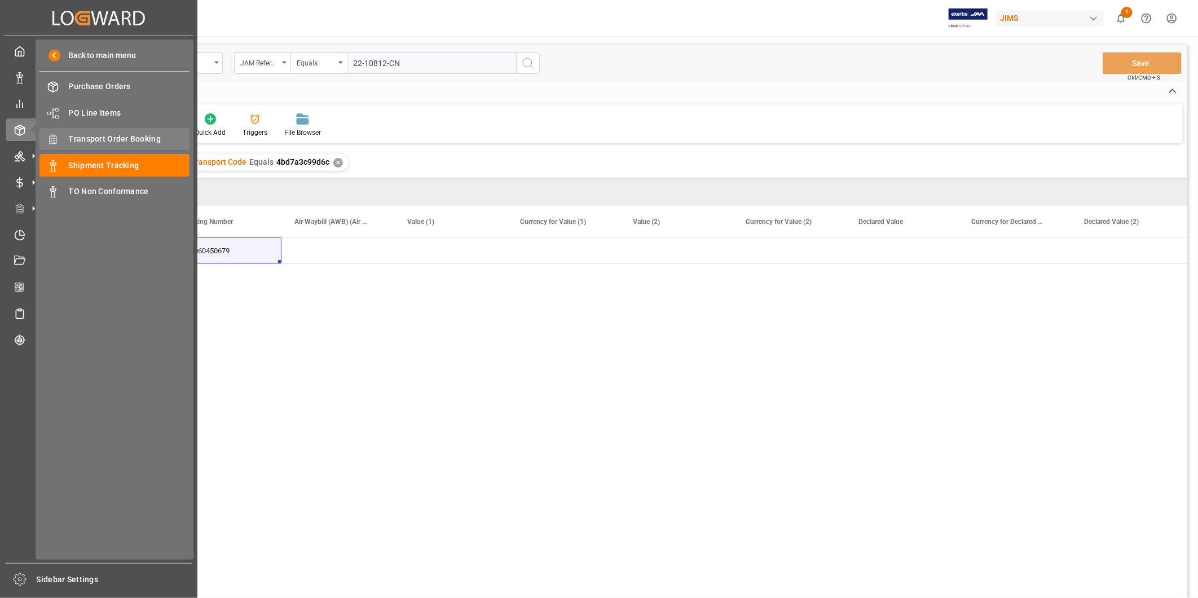
click at [90, 140] on span "Transport Order Booking" at bounding box center [129, 139] width 121 height 12
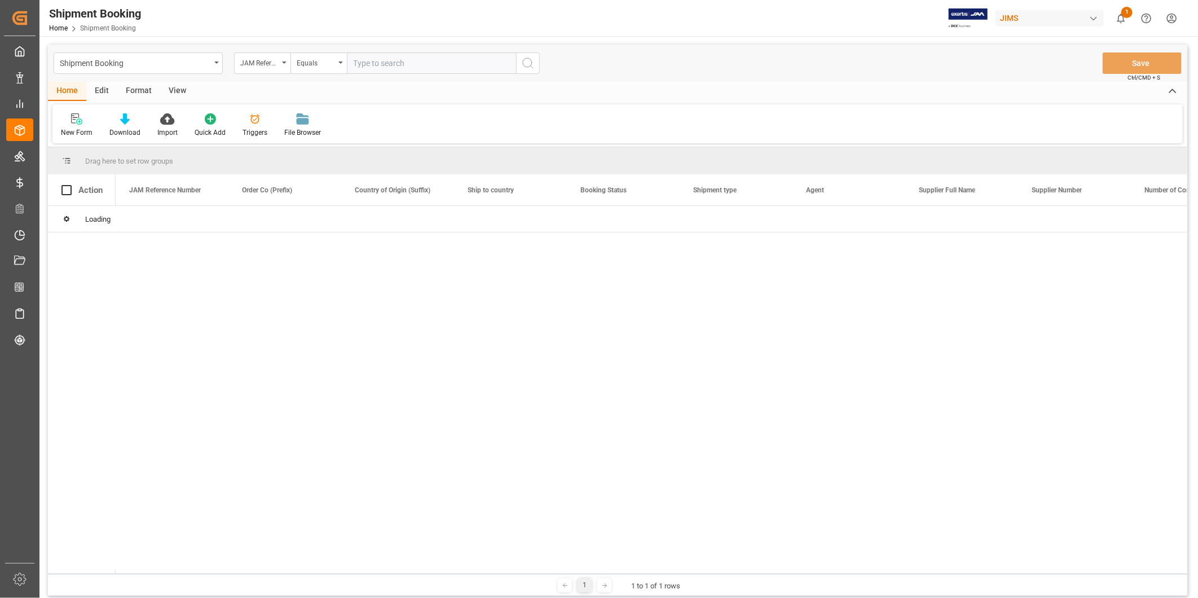
click at [407, 67] on input "text" at bounding box center [431, 62] width 169 height 21
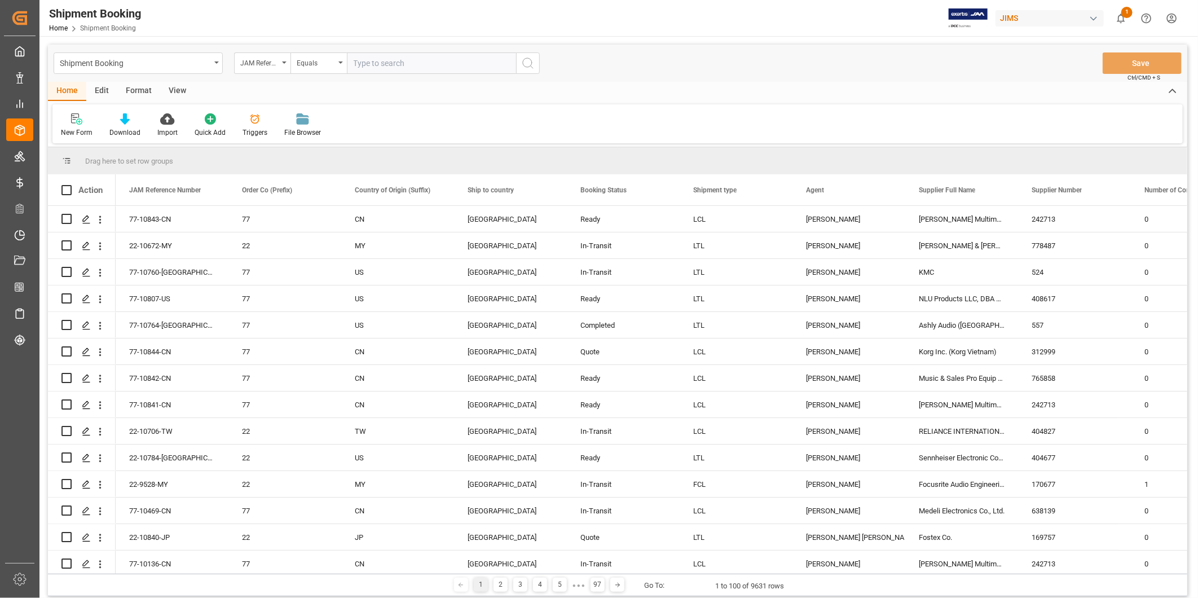
paste input "22-10619-[GEOGRAPHIC_DATA]"
type input "22-10619-[GEOGRAPHIC_DATA]"
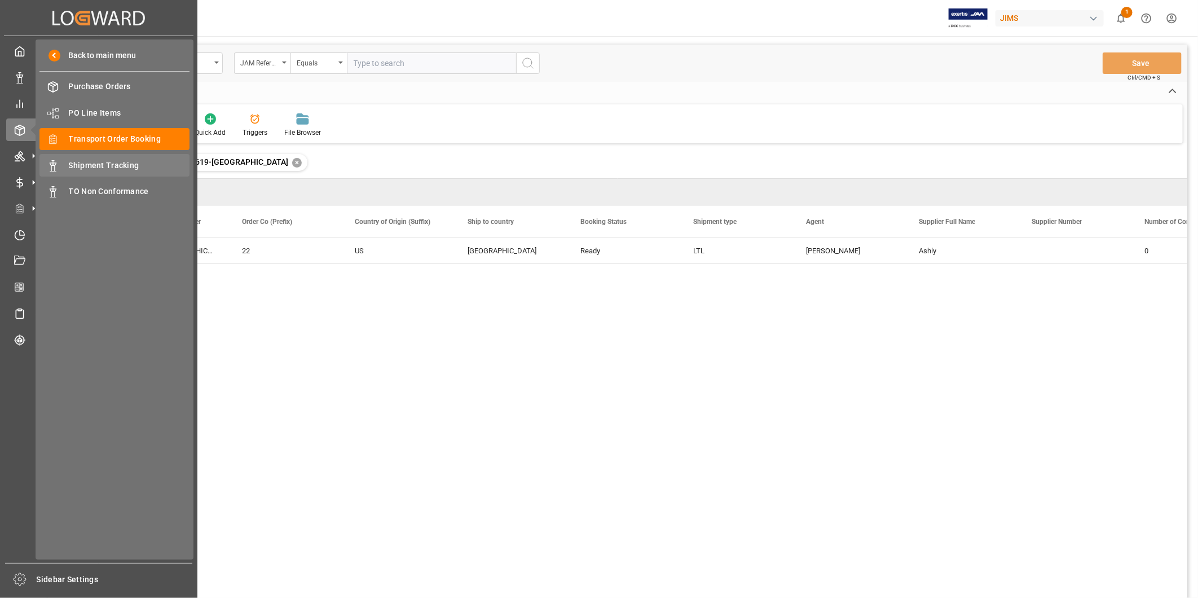
click at [98, 159] on div "Shipment Tracking Shipment Tracking" at bounding box center [114, 165] width 150 height 22
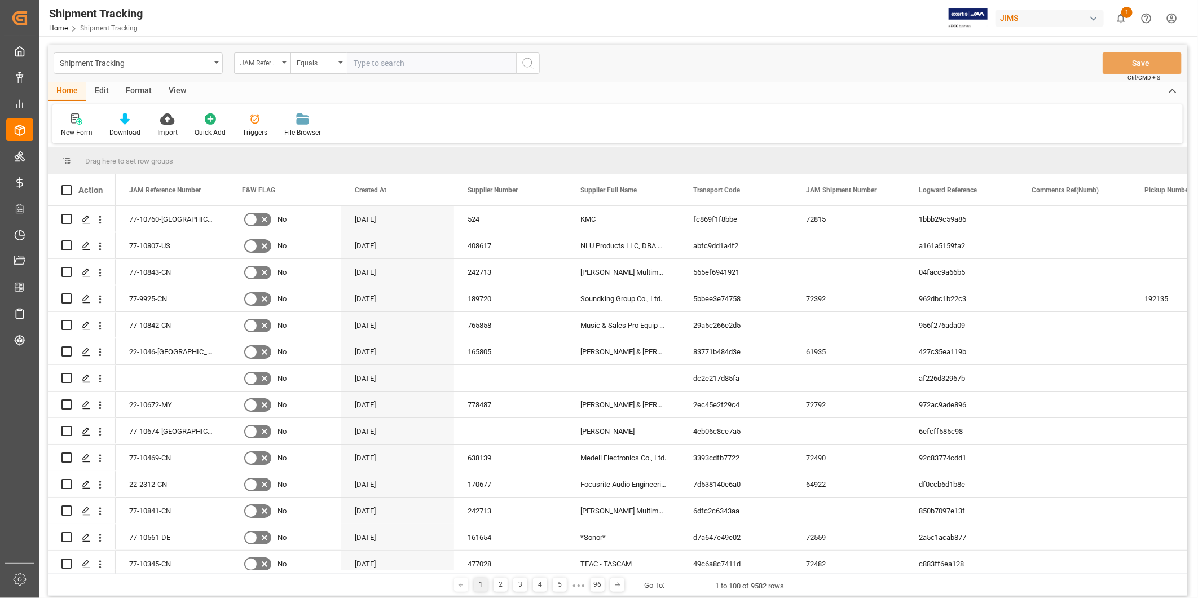
click at [392, 65] on input "text" at bounding box center [431, 62] width 169 height 21
paste input "22-10619-[GEOGRAPHIC_DATA]"
type input "22-10619-[GEOGRAPHIC_DATA]"
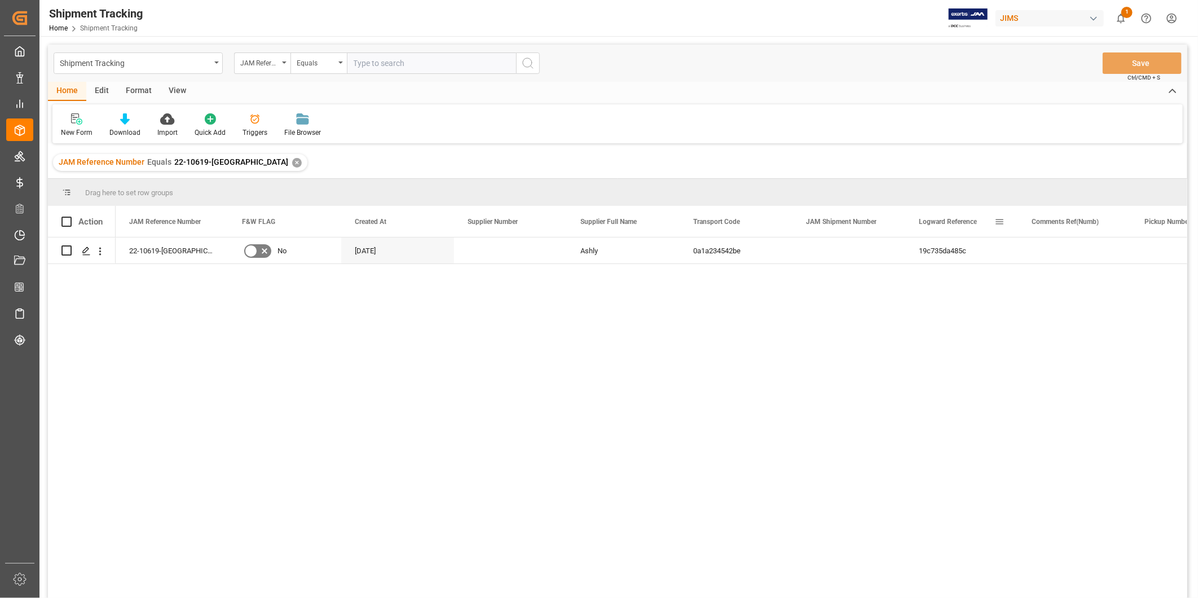
click at [908, 228] on div "Logward Reference" at bounding box center [961, 221] width 113 height 31
click at [907, 240] on div "19c735da485c" at bounding box center [961, 250] width 113 height 26
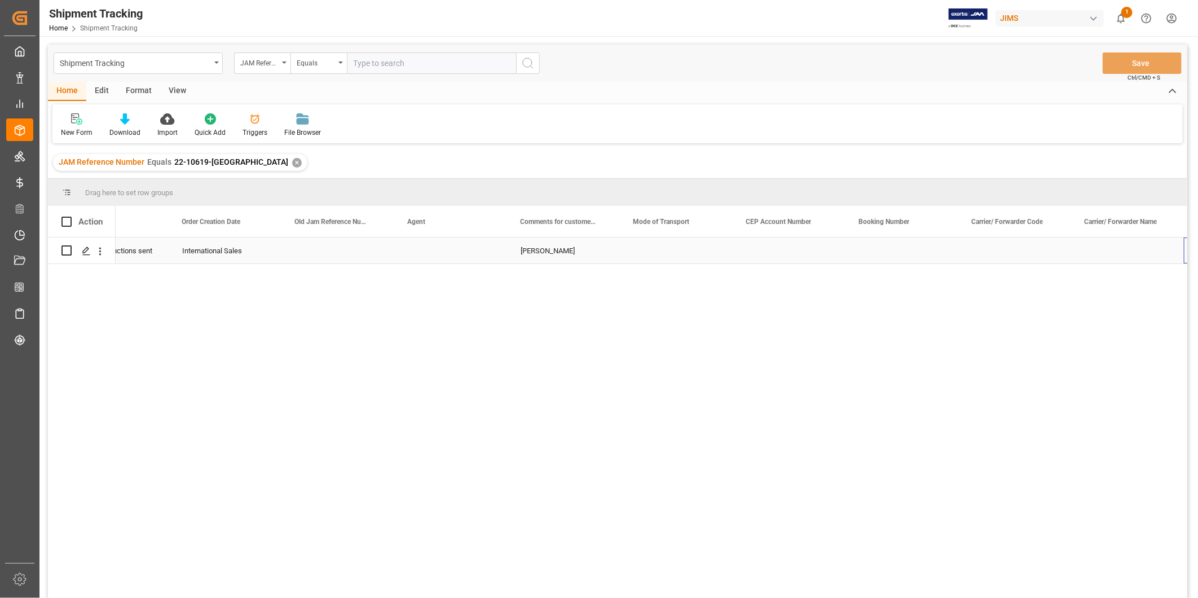
scroll to position [0, 1301]
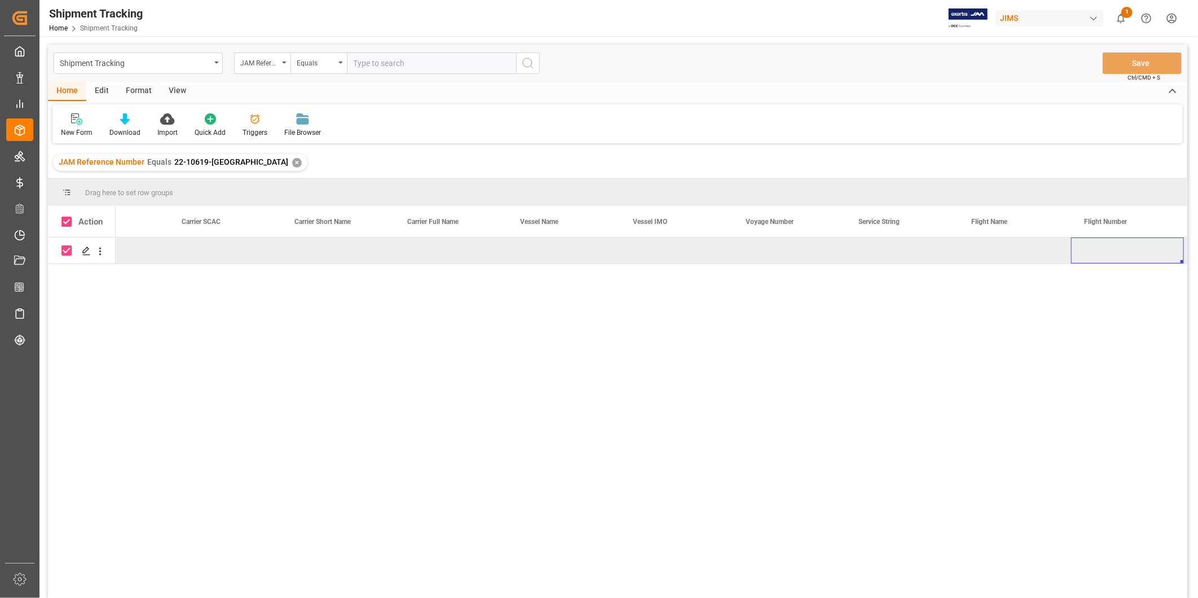
checkbox input "false"
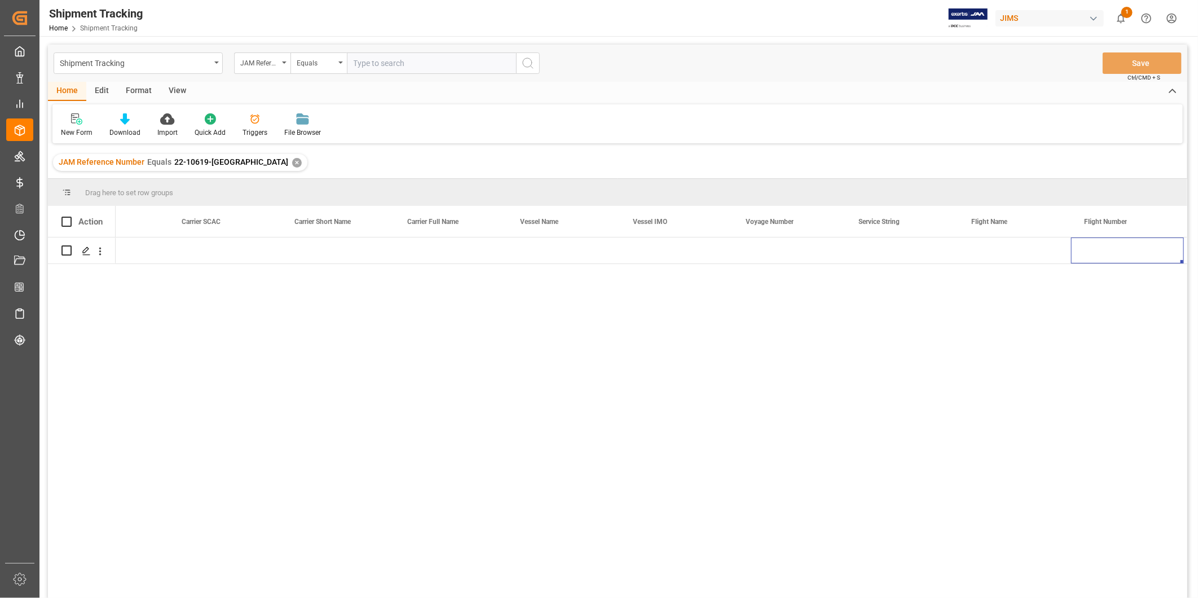
click at [183, 90] on div "View" at bounding box center [177, 91] width 34 height 19
click at [67, 133] on div "Default" at bounding box center [72, 132] width 22 height 10
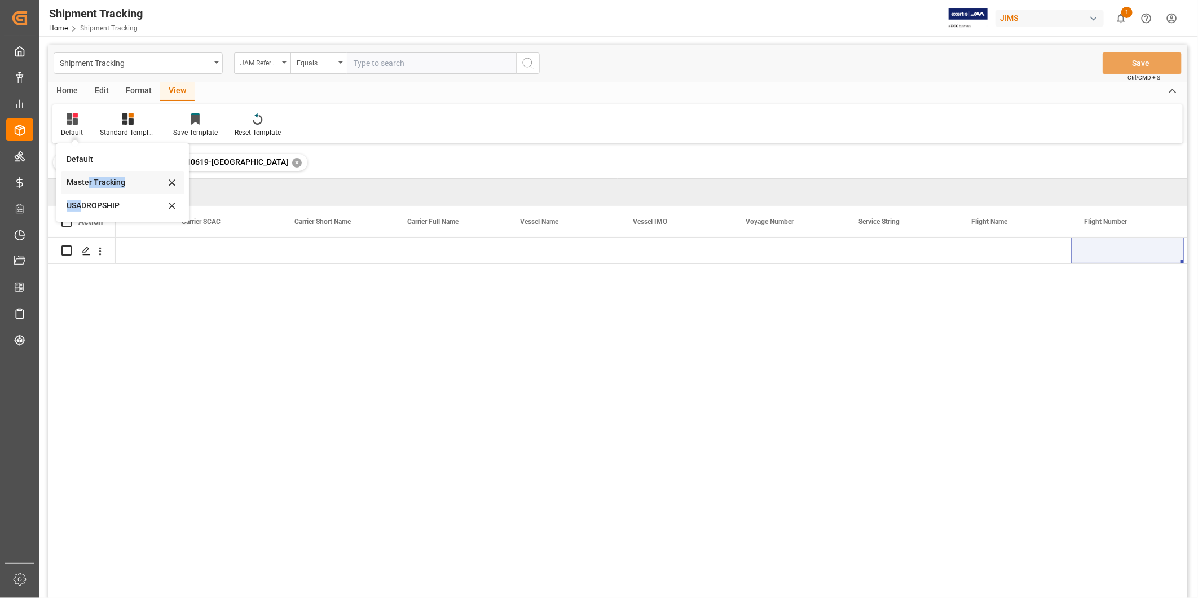
drag, startPoint x: 83, startPoint y: 200, endPoint x: 87, endPoint y: 182, distance: 18.5
click at [87, 182] on div "Default Master Tracking USADROPSHIP" at bounding box center [123, 182] width 124 height 69
click at [131, 92] on div "Format" at bounding box center [138, 91] width 43 height 19
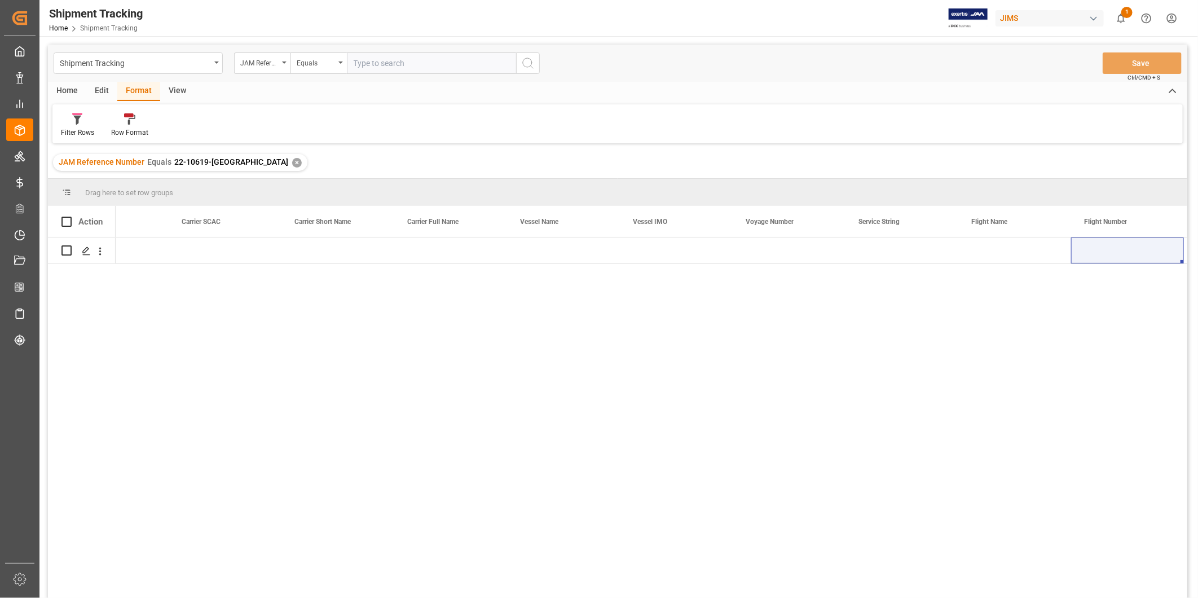
click at [177, 87] on div "View" at bounding box center [177, 91] width 34 height 19
click at [72, 125] on div "Default" at bounding box center [71, 125] width 39 height 25
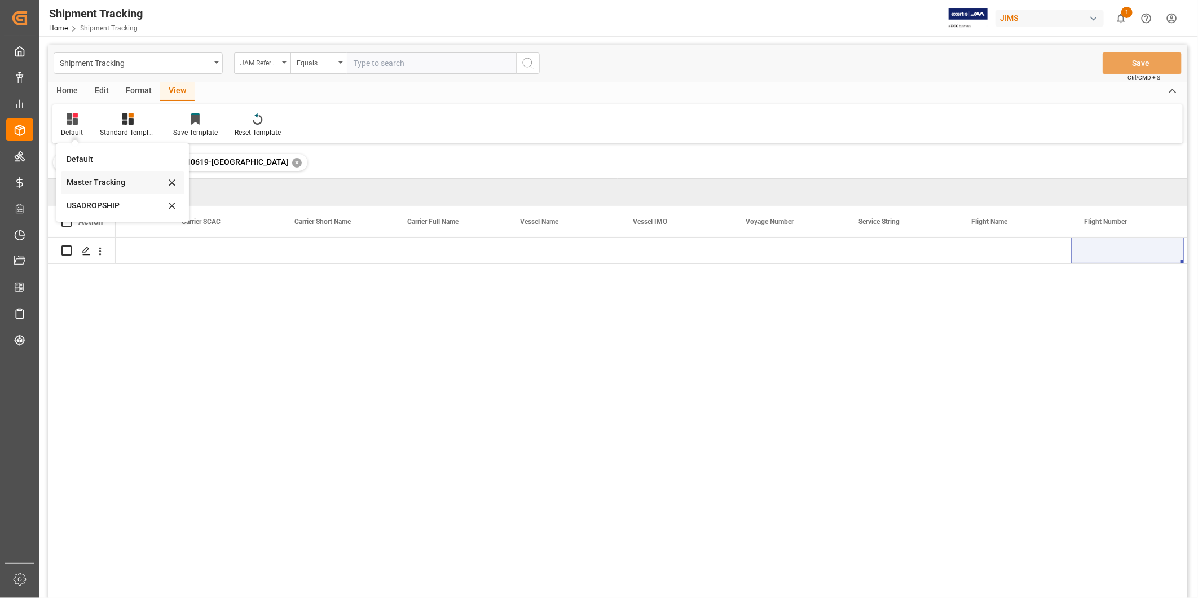
click at [94, 183] on div "Master Tracking" at bounding box center [116, 183] width 99 height 12
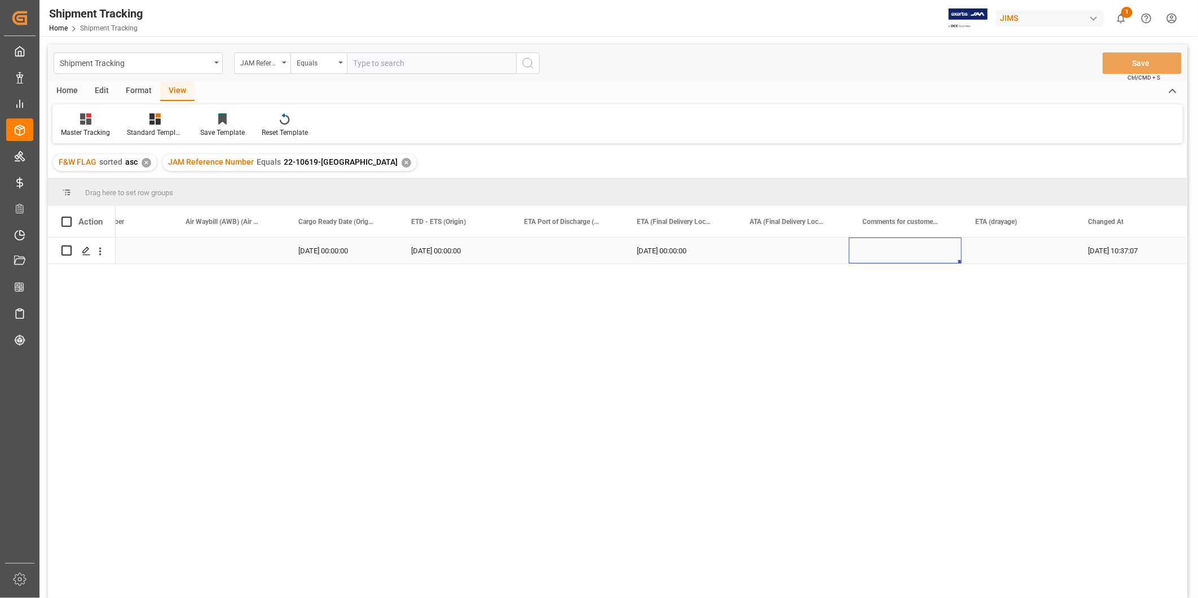
click at [859, 250] on div "Press SPACE to select this row." at bounding box center [905, 250] width 113 height 26
